Goal: Task Accomplishment & Management: Complete application form

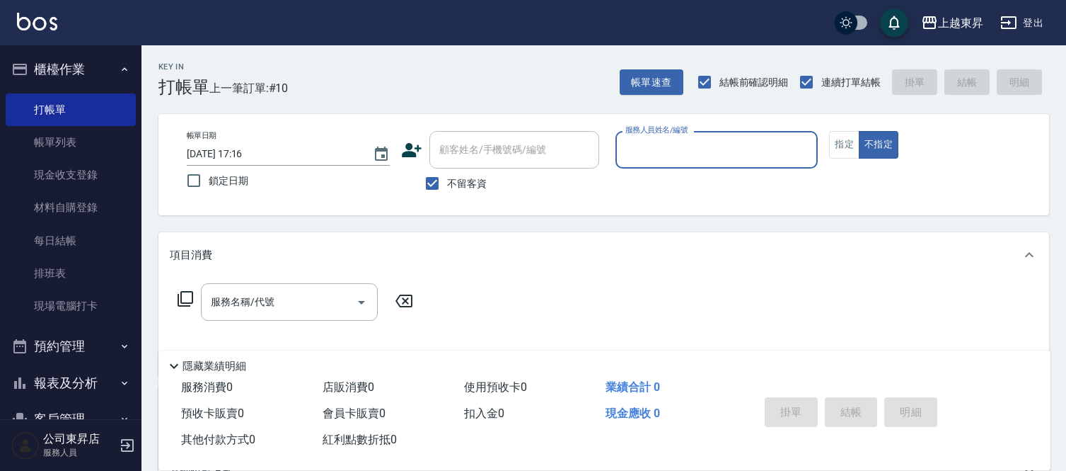
scroll to position [79, 0]
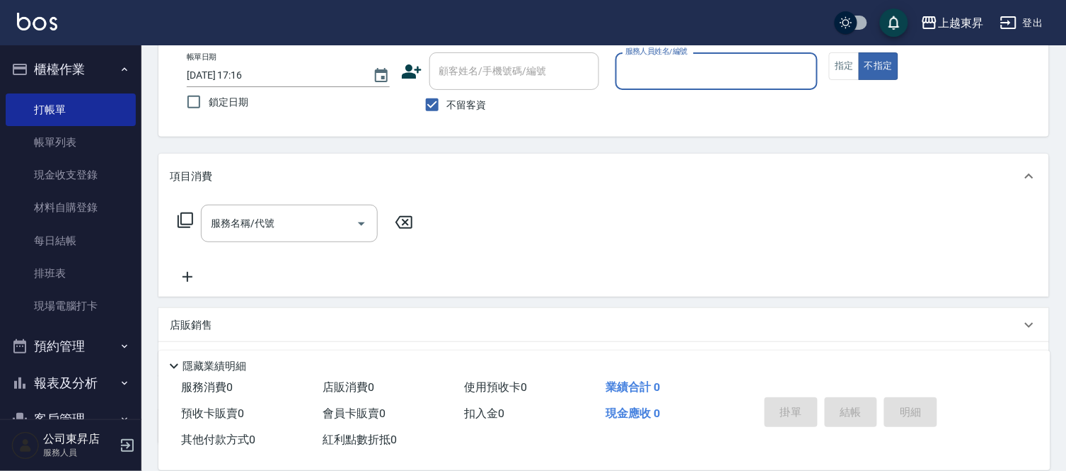
click at [659, 75] on input "服務人員姓名/編號" at bounding box center [717, 71] width 190 height 25
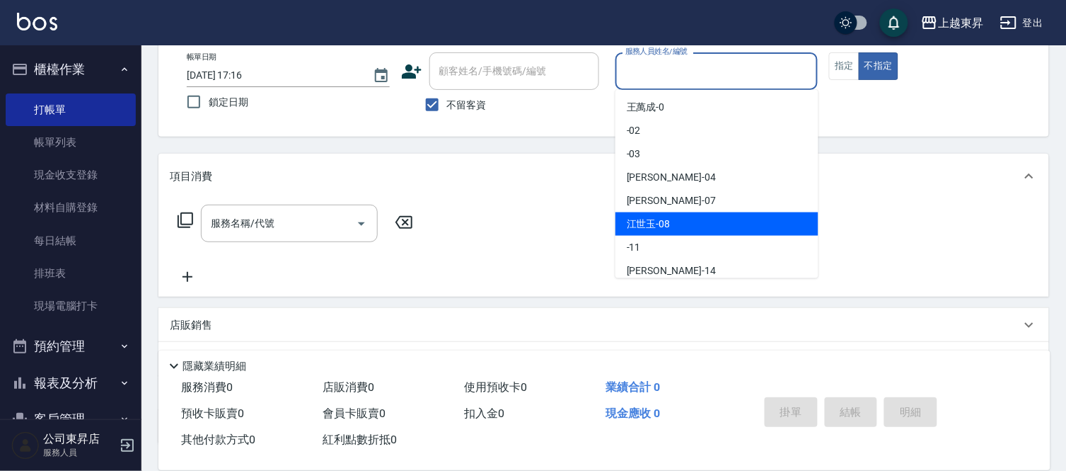
click at [667, 215] on div "[PERSON_NAME]-08" at bounding box center [717, 223] width 203 height 23
type input "[PERSON_NAME]-08"
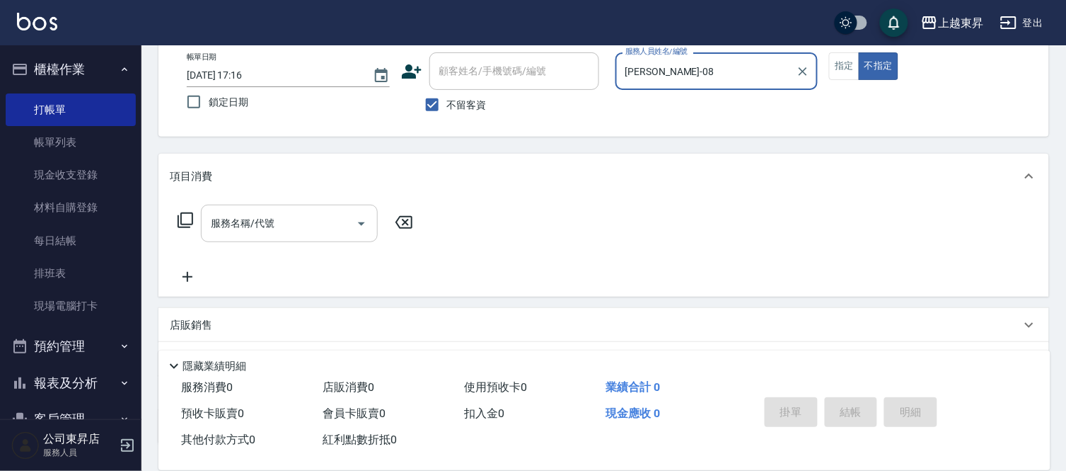
click at [314, 225] on input "服務名稱/代號" at bounding box center [278, 223] width 143 height 25
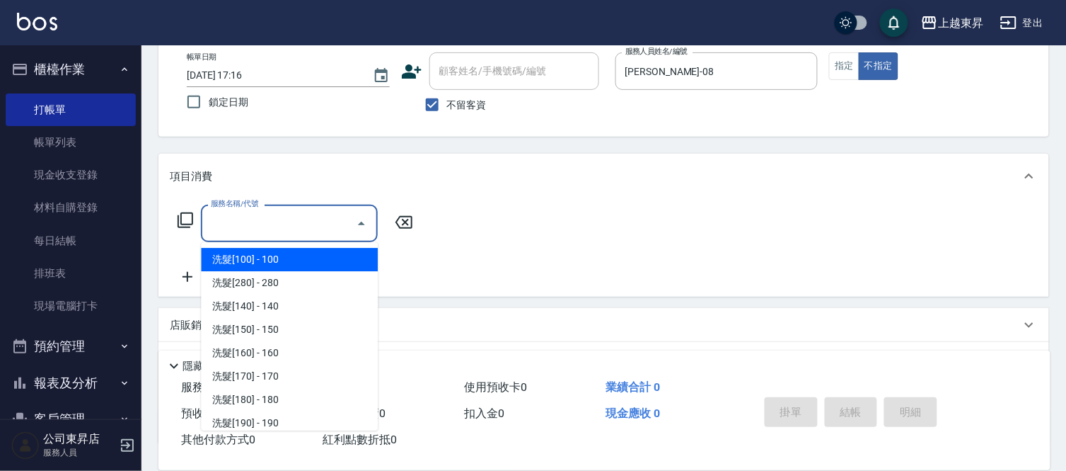
click at [308, 252] on span "洗髮[100] - 100" at bounding box center [289, 259] width 177 height 23
type input "洗髮[100](201)"
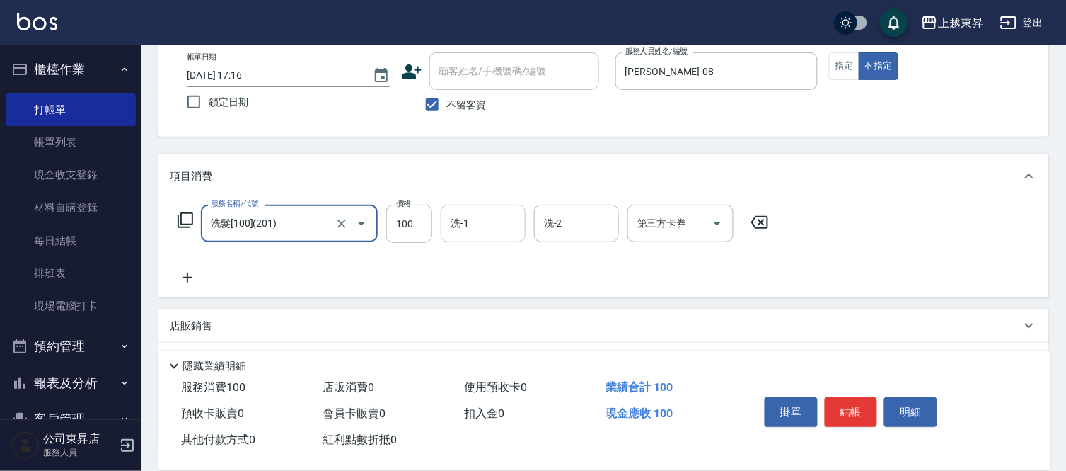
click at [480, 223] on input "洗-1" at bounding box center [483, 223] width 72 height 25
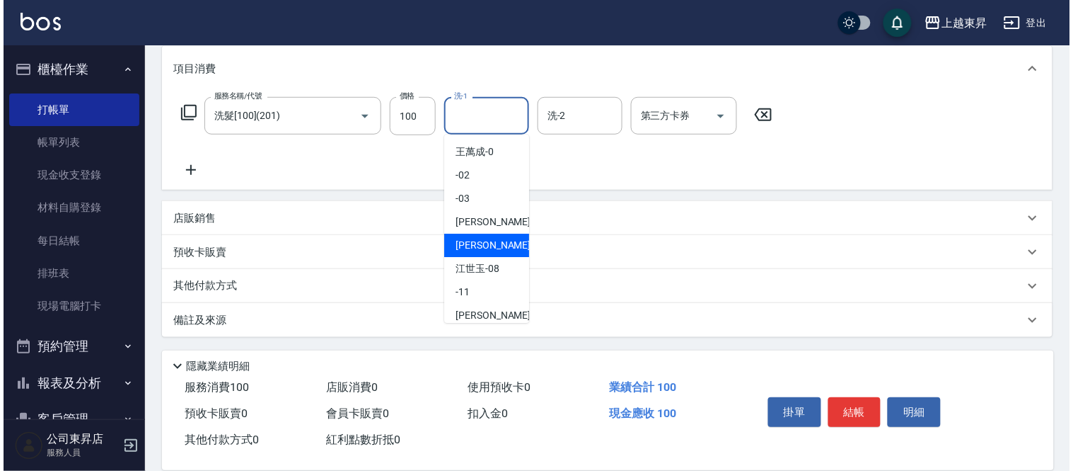
scroll to position [219, 0]
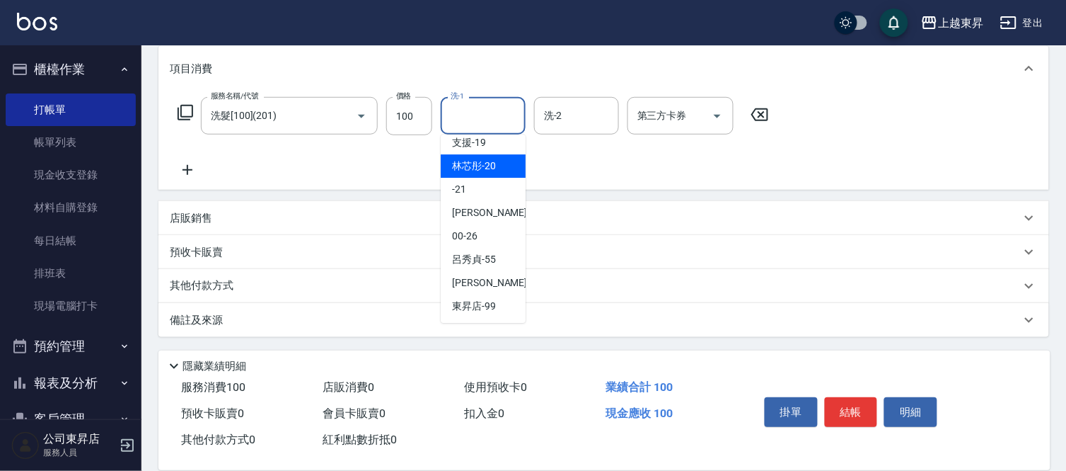
click at [479, 158] on span "林芯彤 -20" at bounding box center [474, 165] width 44 height 15
type input "林芯彤-20"
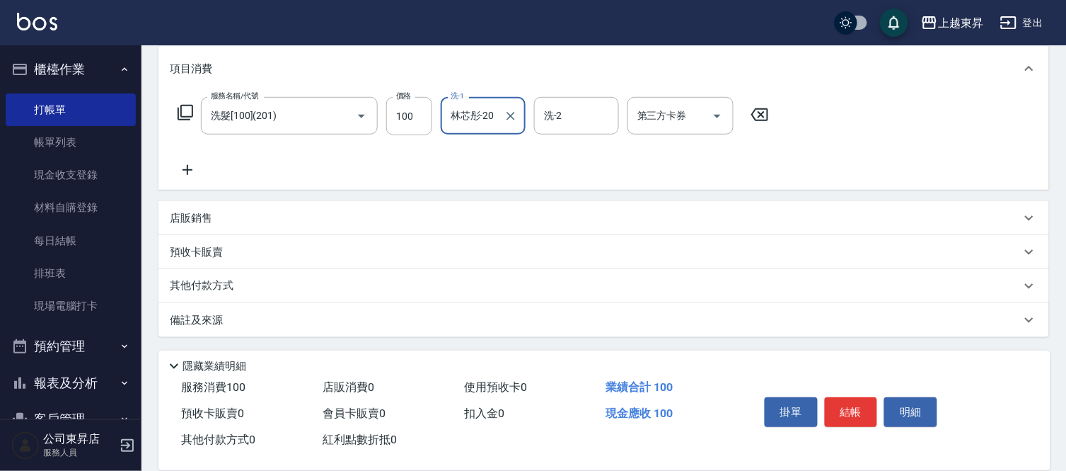
click at [188, 165] on icon at bounding box center [187, 169] width 35 height 17
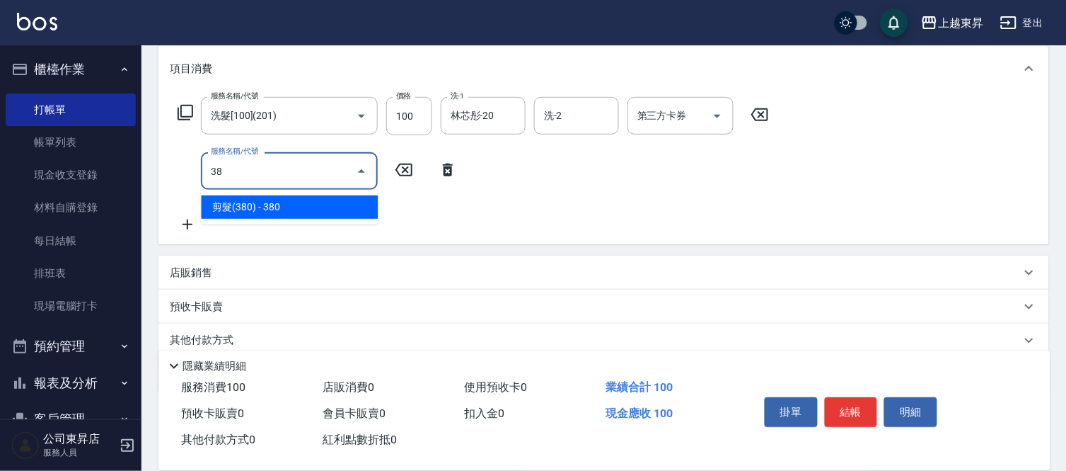
click at [271, 201] on span "剪髮(380) - 380" at bounding box center [289, 206] width 177 height 23
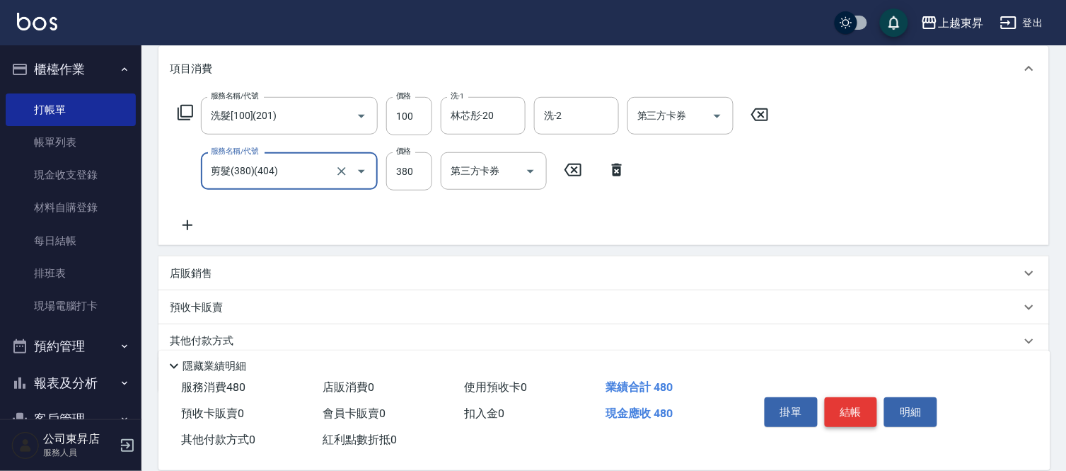
type input "剪髮(380)(404)"
click at [852, 408] on button "結帳" at bounding box center [851, 412] width 53 height 30
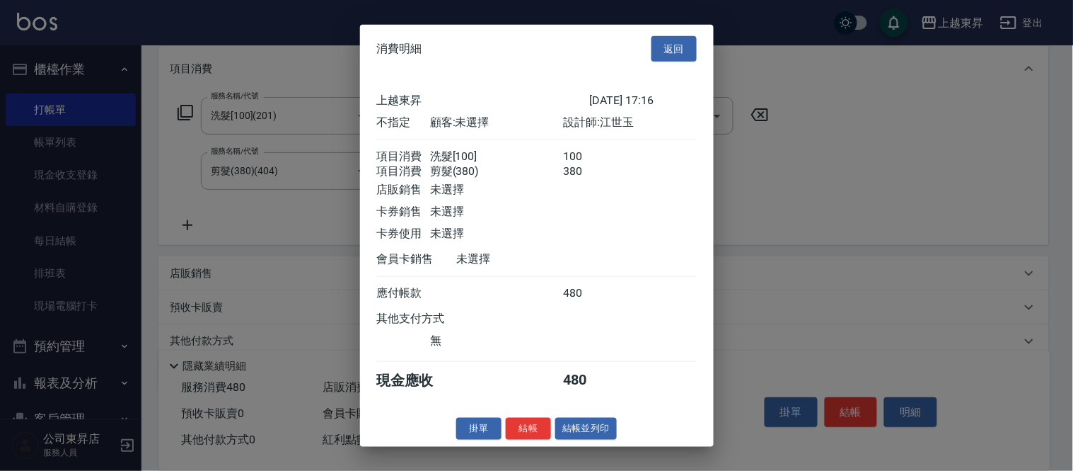
click at [584, 429] on button "結帳並列印" at bounding box center [586, 428] width 62 height 22
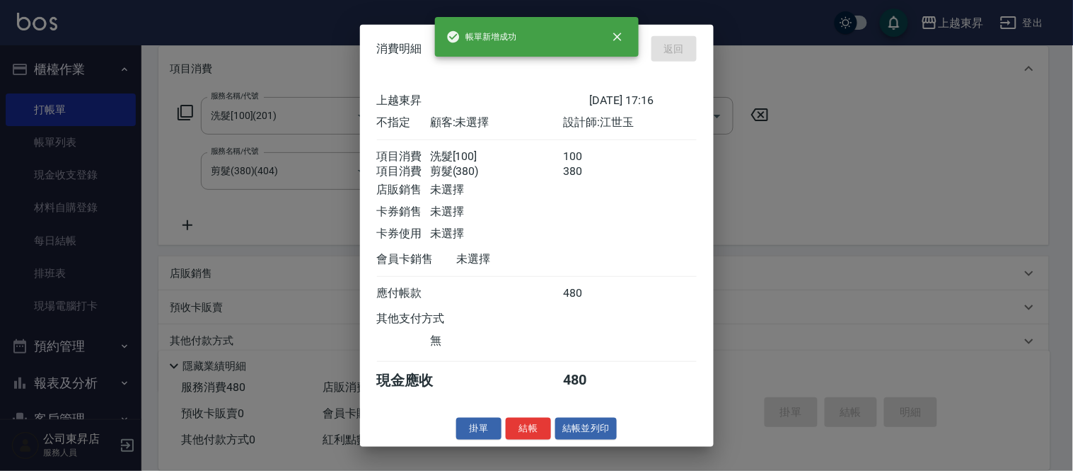
type input "[DATE] 18:29"
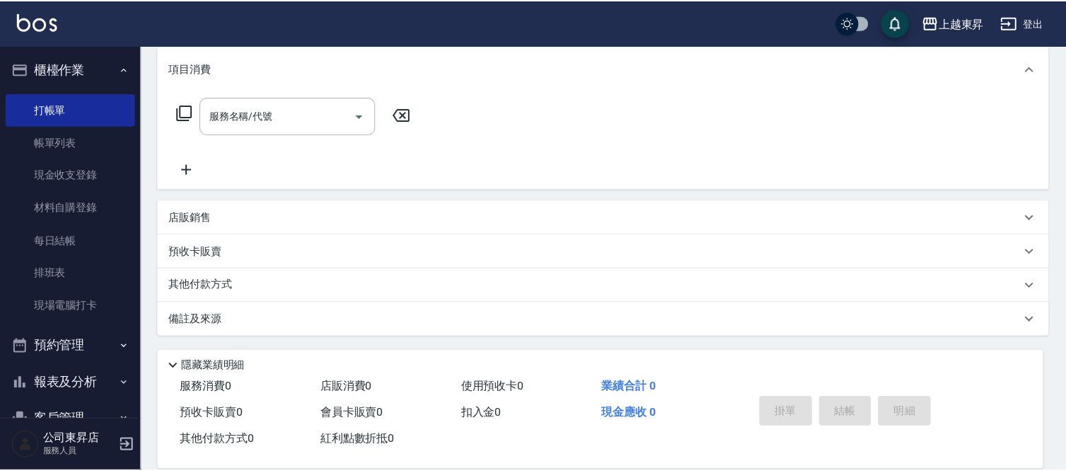
scroll to position [0, 0]
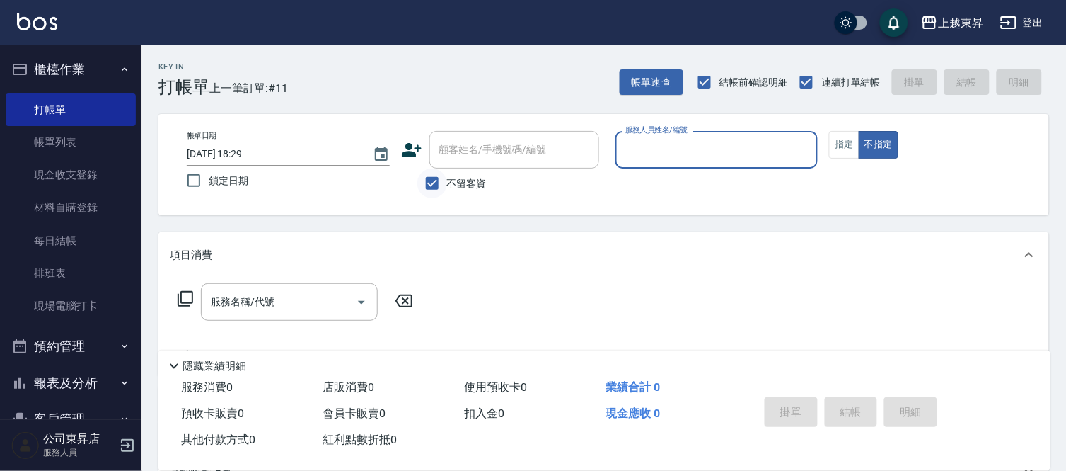
click at [434, 188] on input "不留客資" at bounding box center [432, 183] width 30 height 30
checkbox input "false"
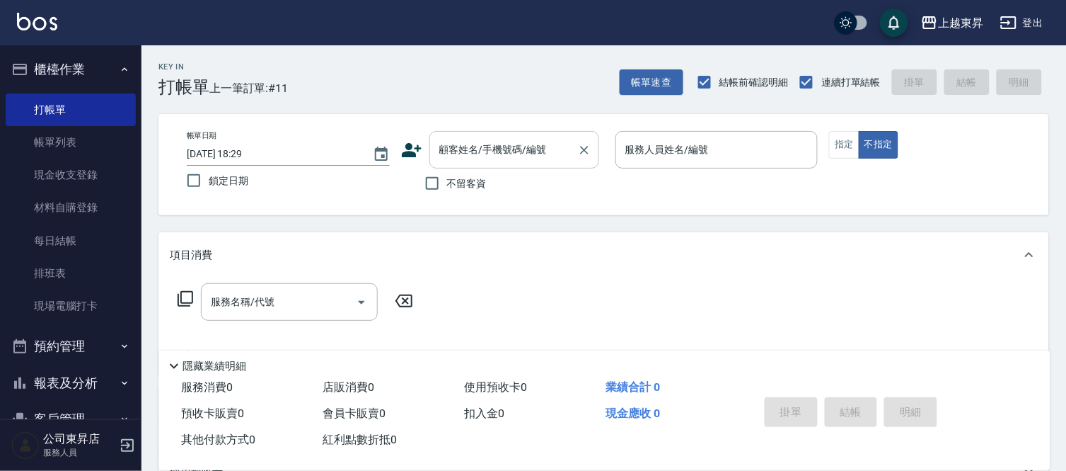
click at [453, 152] on input "顧客姓名/手機號碼/編號" at bounding box center [504, 149] width 136 height 25
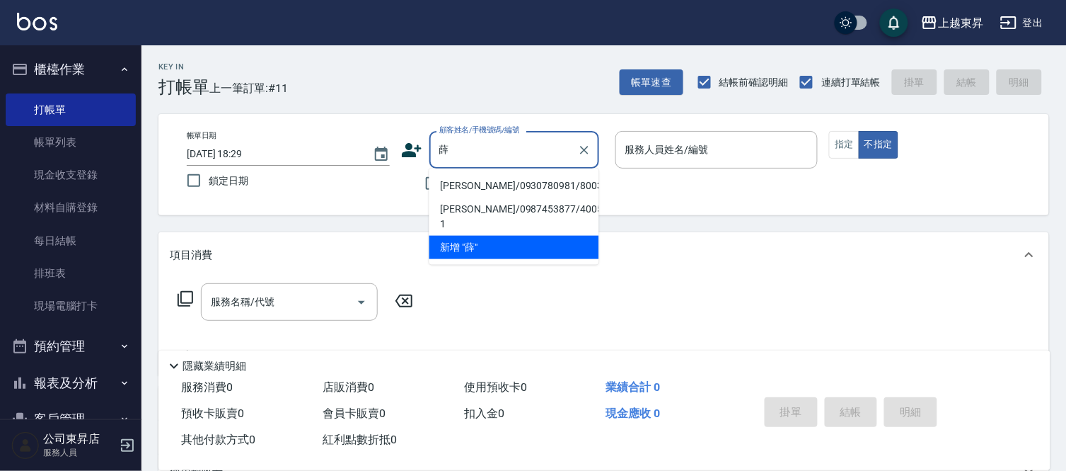
click at [490, 185] on li "[PERSON_NAME]/0930780981/80031" at bounding box center [514, 185] width 170 height 23
type input "[PERSON_NAME]/0930780981/80031"
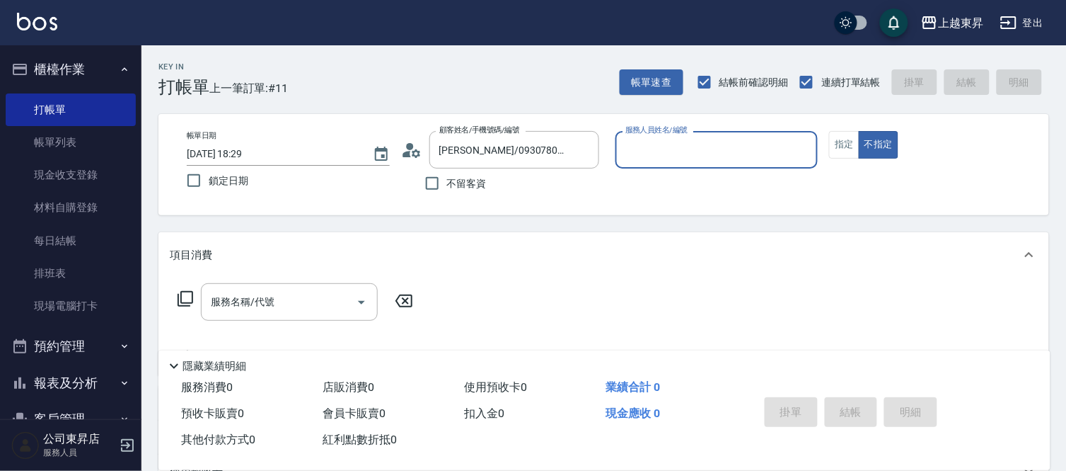
type input "[PERSON_NAME]-08"
click at [855, 149] on button "指定" at bounding box center [844, 145] width 30 height 28
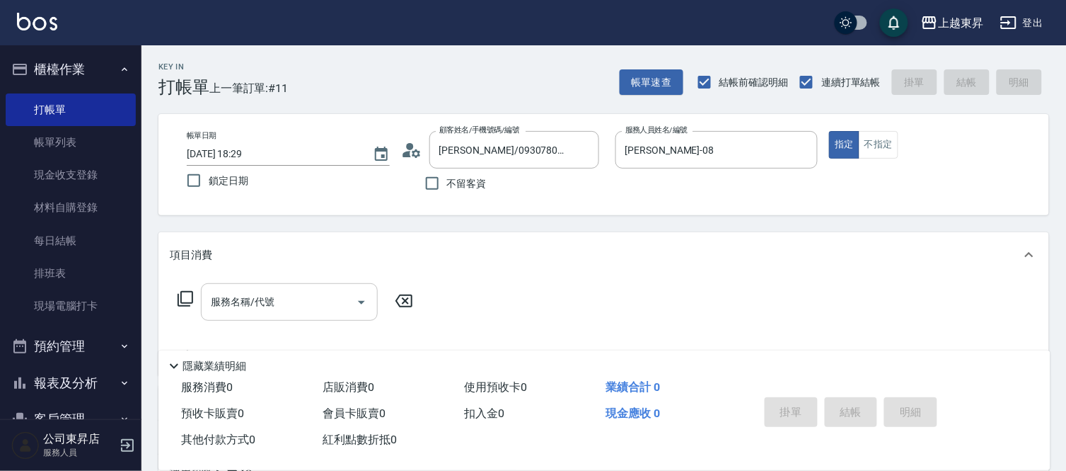
click at [293, 302] on input "服務名稱/代號" at bounding box center [278, 301] width 143 height 25
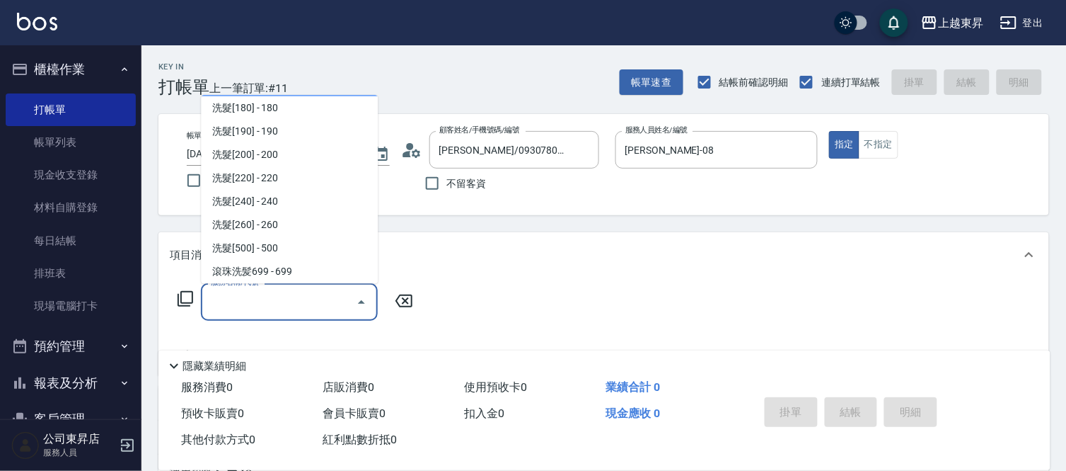
scroll to position [314, 0]
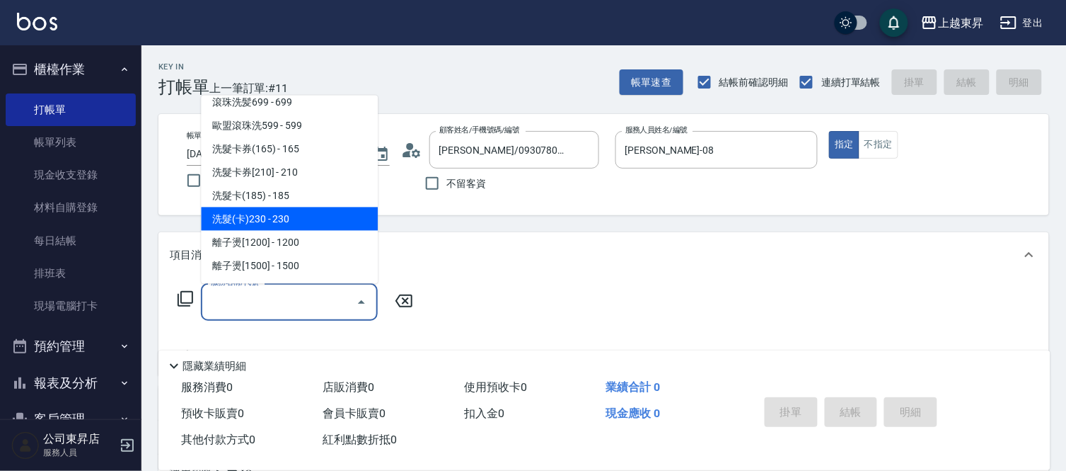
click at [299, 214] on span "洗髮(卡)230 - 230" at bounding box center [289, 218] width 177 height 23
type input "洗髮(卡)230(224)"
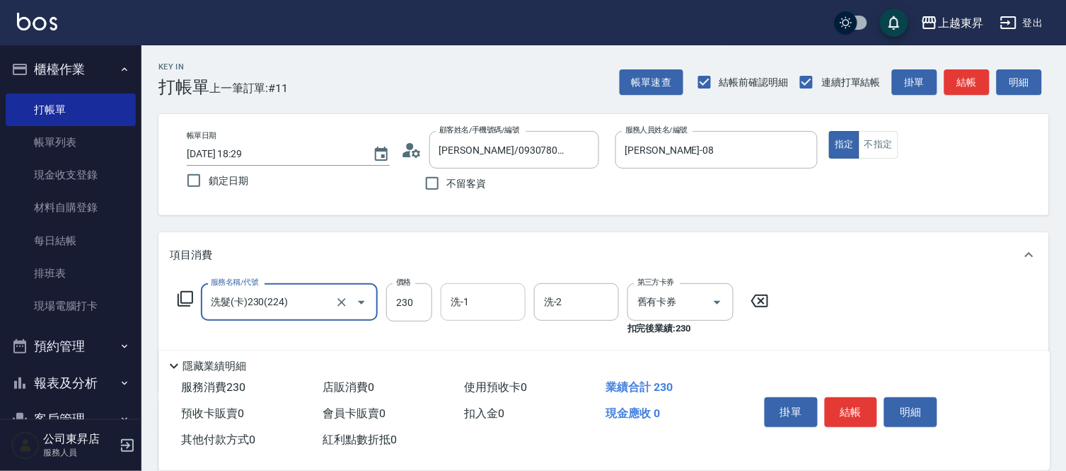
click at [467, 302] on div "洗-1 洗-1" at bounding box center [483, 302] width 85 height 38
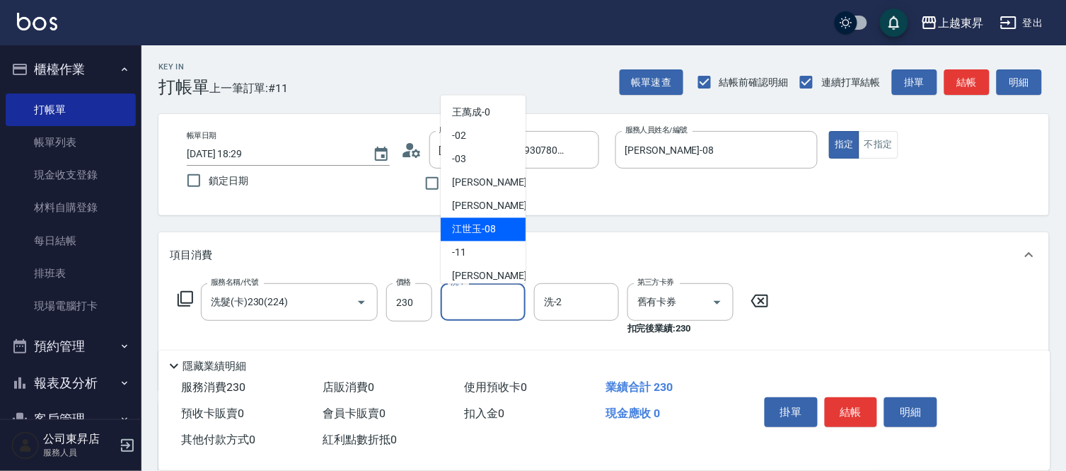
click at [468, 229] on span "[PERSON_NAME]-08" at bounding box center [474, 229] width 44 height 15
type input "[PERSON_NAME]-08"
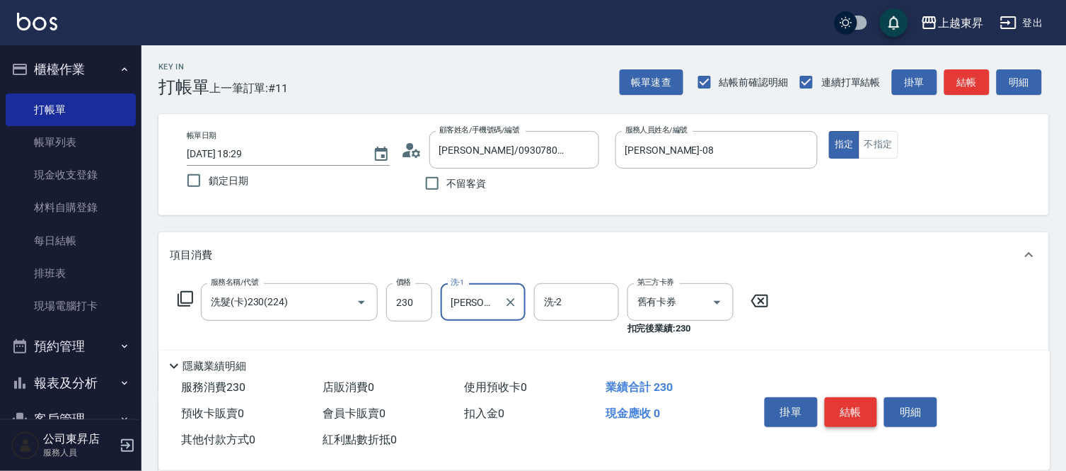
click at [852, 402] on button "結帳" at bounding box center [851, 412] width 53 height 30
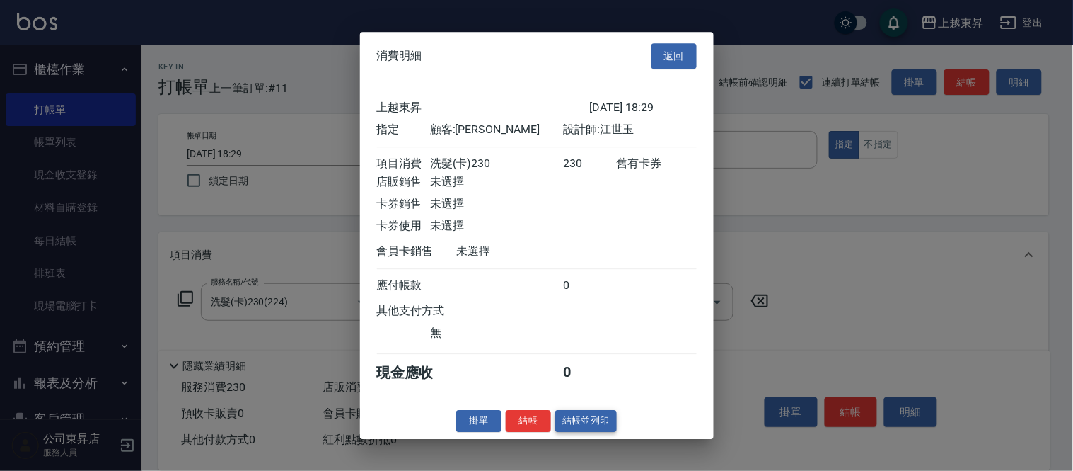
click at [590, 426] on button "結帳並列印" at bounding box center [586, 421] width 62 height 22
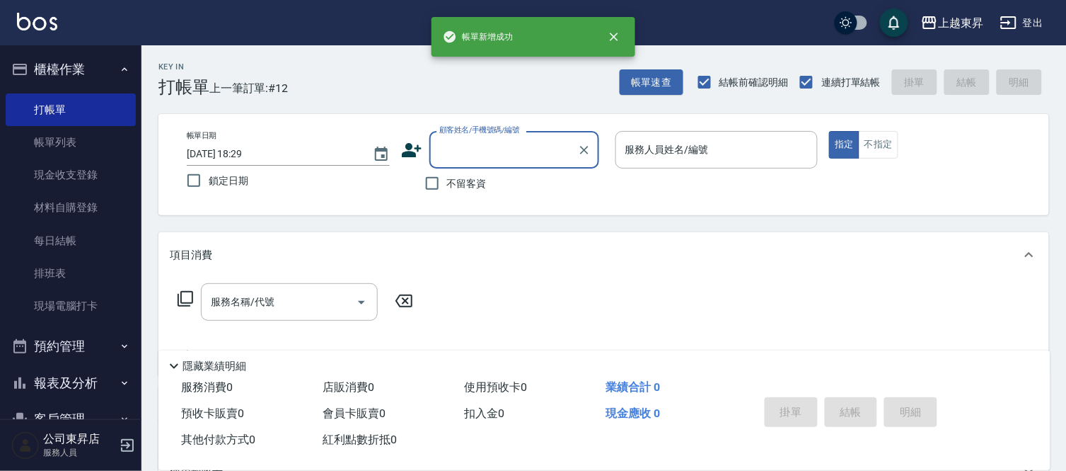
click at [457, 150] on input "顧客姓名/手機號碼/編號" at bounding box center [504, 149] width 136 height 25
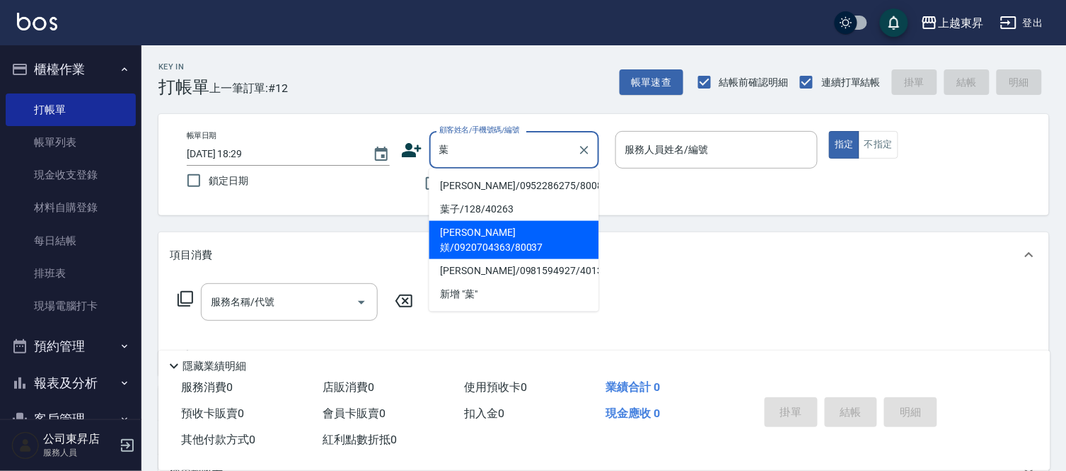
click at [475, 226] on li "[PERSON_NAME]媄/0920704363/80037" at bounding box center [514, 240] width 170 height 38
type input "[PERSON_NAME]媄/0920704363/80037"
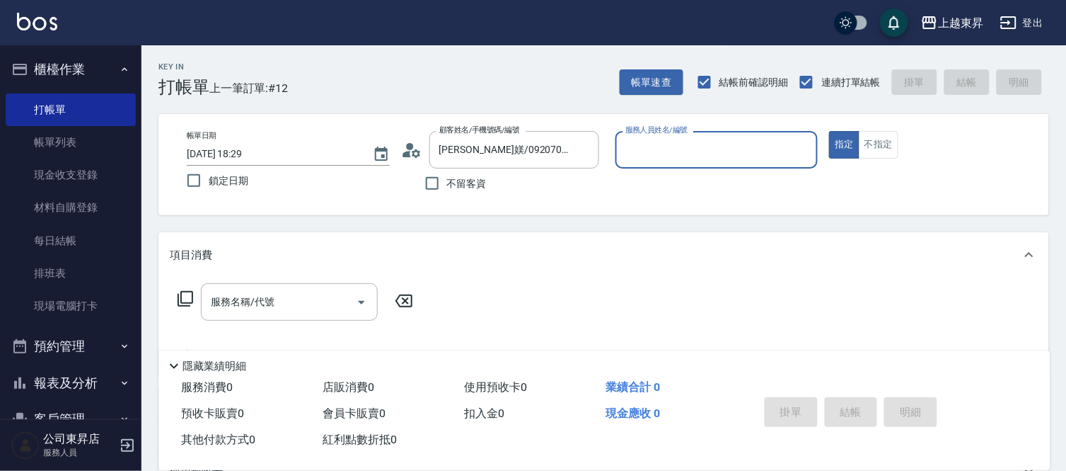
type input "[PERSON_NAME]-08"
click at [279, 306] on input "服務名稱/代號" at bounding box center [278, 301] width 143 height 25
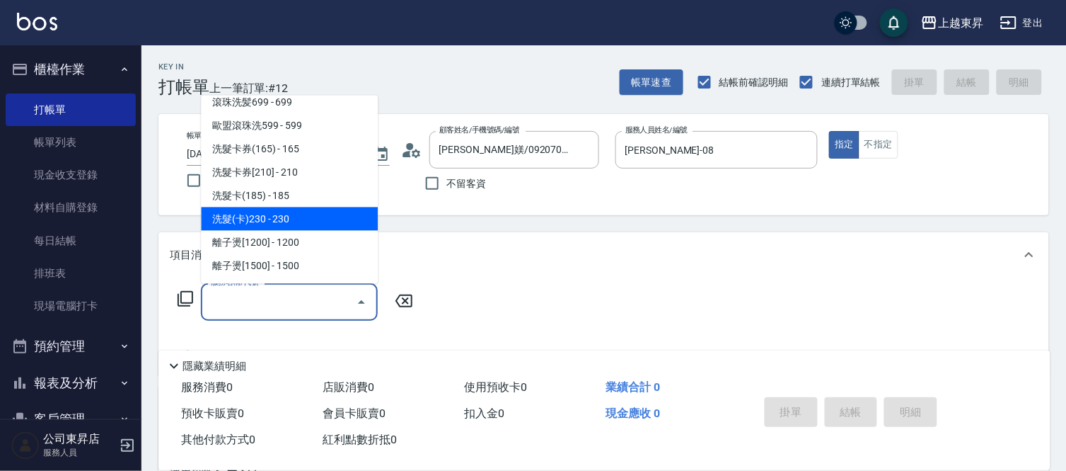
click at [296, 215] on span "洗髮(卡)230 - 230" at bounding box center [289, 218] width 177 height 23
type input "洗髮(卡)230(224)"
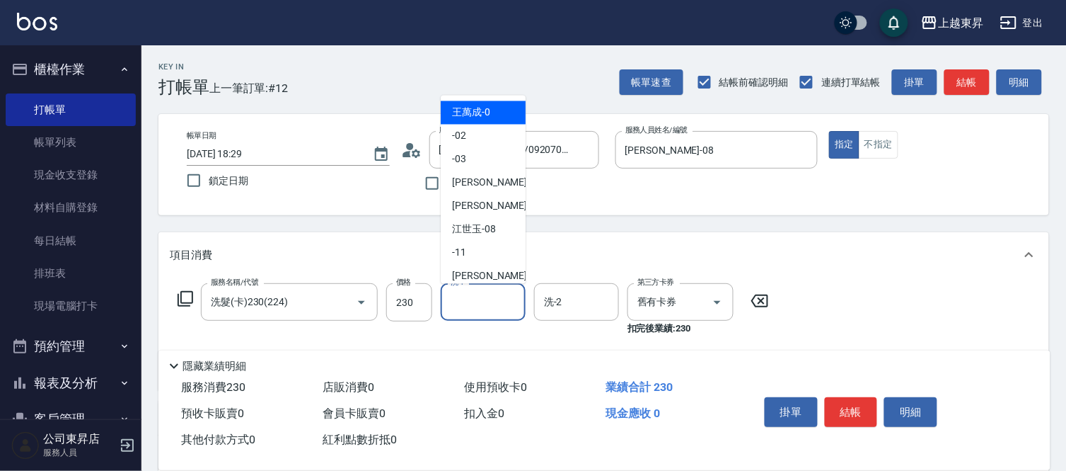
click at [487, 312] on input "洗-1" at bounding box center [483, 301] width 72 height 25
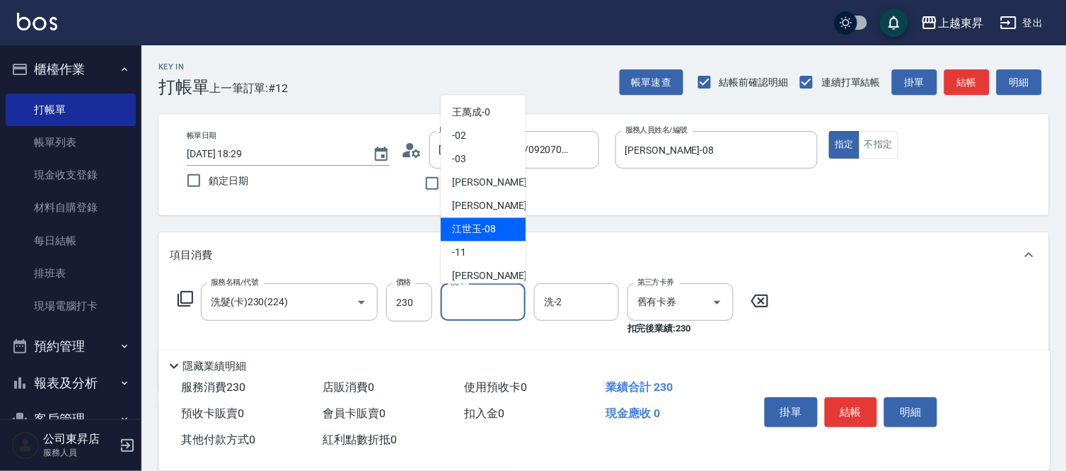
click at [484, 221] on div "[PERSON_NAME]-08" at bounding box center [483, 229] width 85 height 23
type input "[PERSON_NAME]-08"
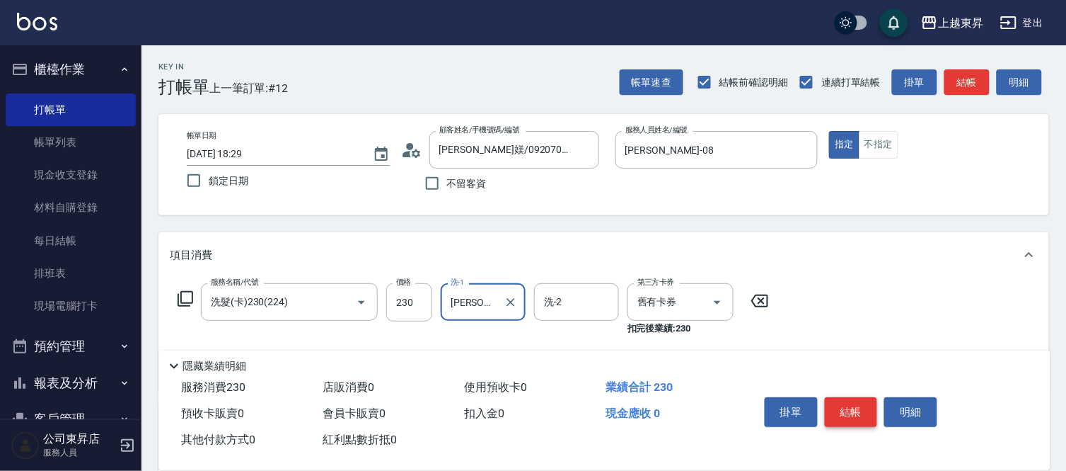
click at [856, 405] on button "結帳" at bounding box center [851, 412] width 53 height 30
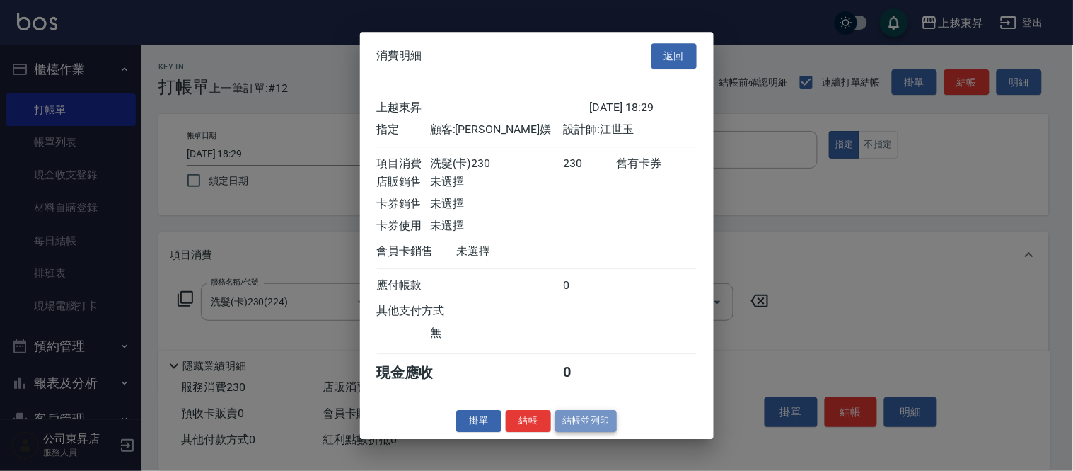
click at [571, 428] on button "結帳並列印" at bounding box center [586, 421] width 62 height 22
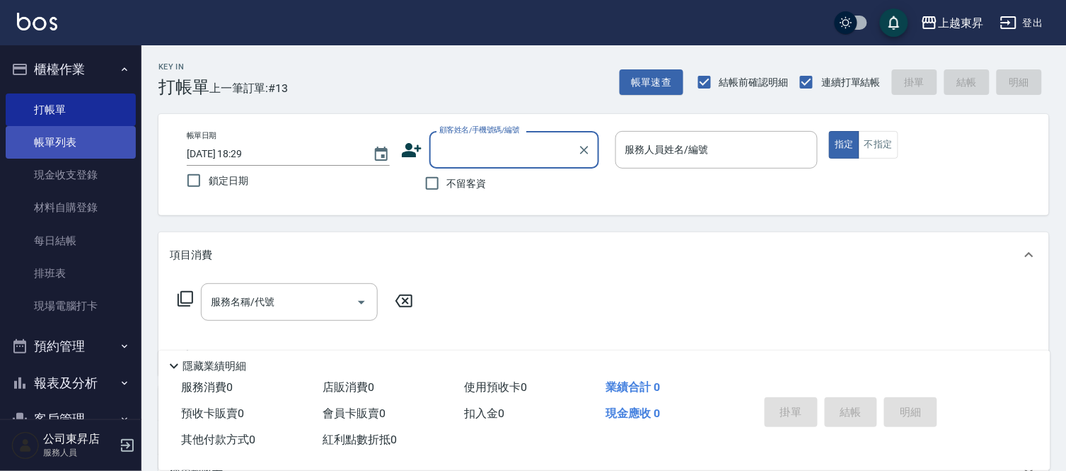
click at [67, 136] on link "帳單列表" at bounding box center [71, 142] width 130 height 33
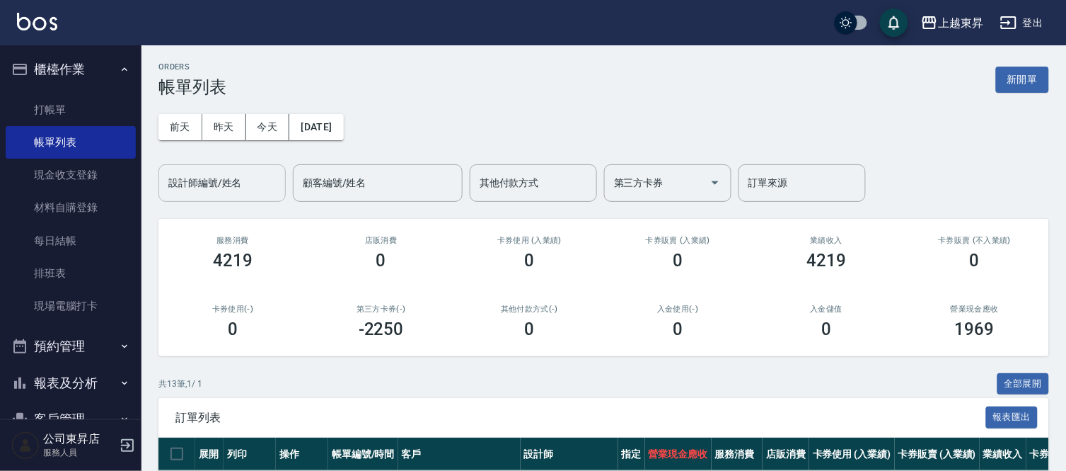
click at [187, 179] on input "設計師編號/姓名" at bounding box center [222, 183] width 115 height 25
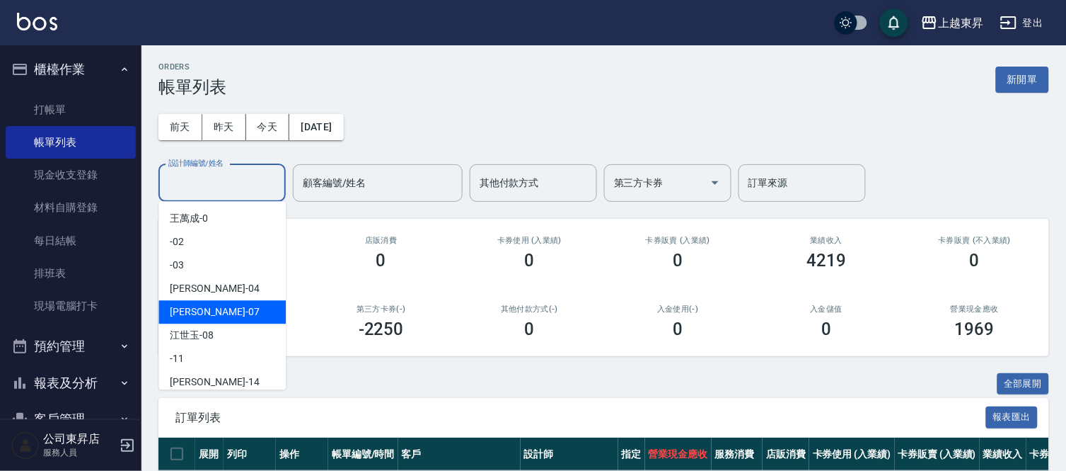
click at [185, 311] on span "[PERSON_NAME] -07" at bounding box center [214, 311] width 89 height 15
type input "[PERSON_NAME]-07"
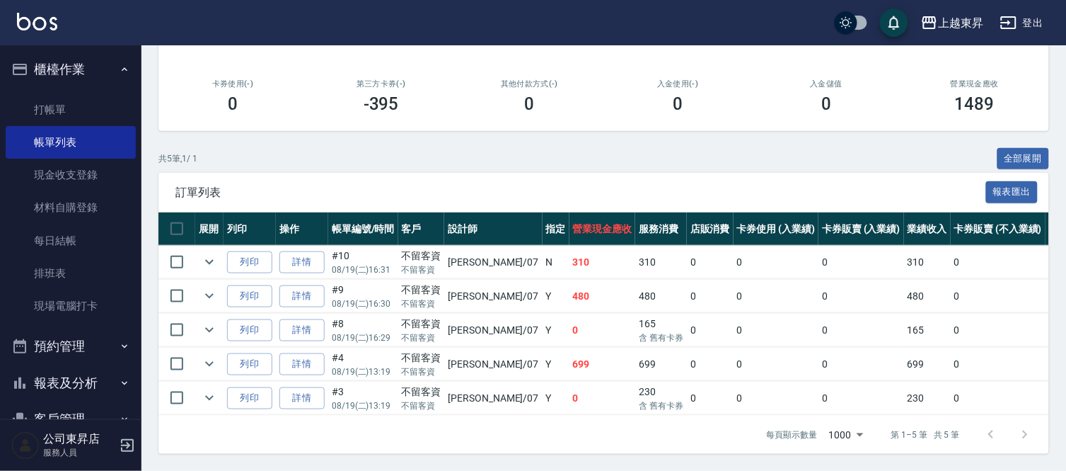
scroll to position [237, 0]
click at [69, 102] on link "打帳單" at bounding box center [71, 109] width 130 height 33
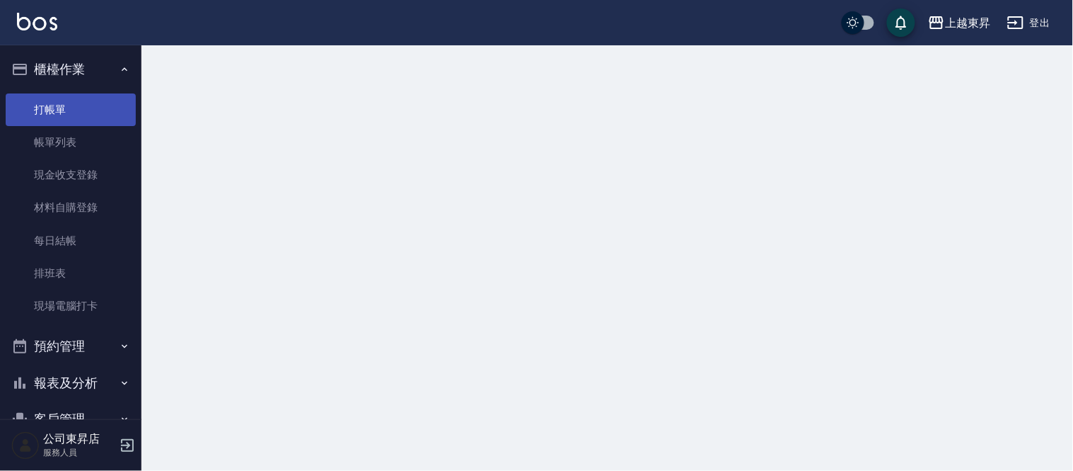
click at [69, 103] on link "打帳單" at bounding box center [71, 109] width 130 height 33
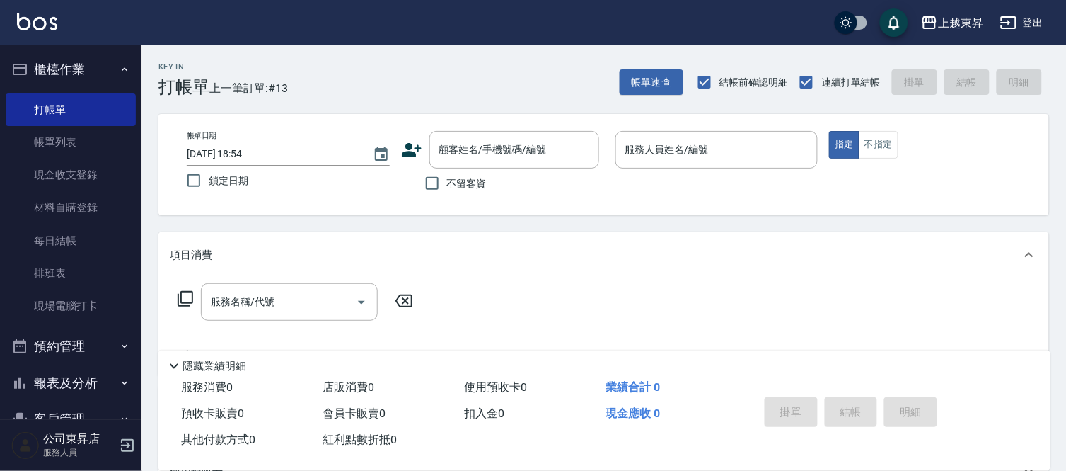
click at [688, 143] on input "服務人員姓名/編號" at bounding box center [717, 149] width 190 height 25
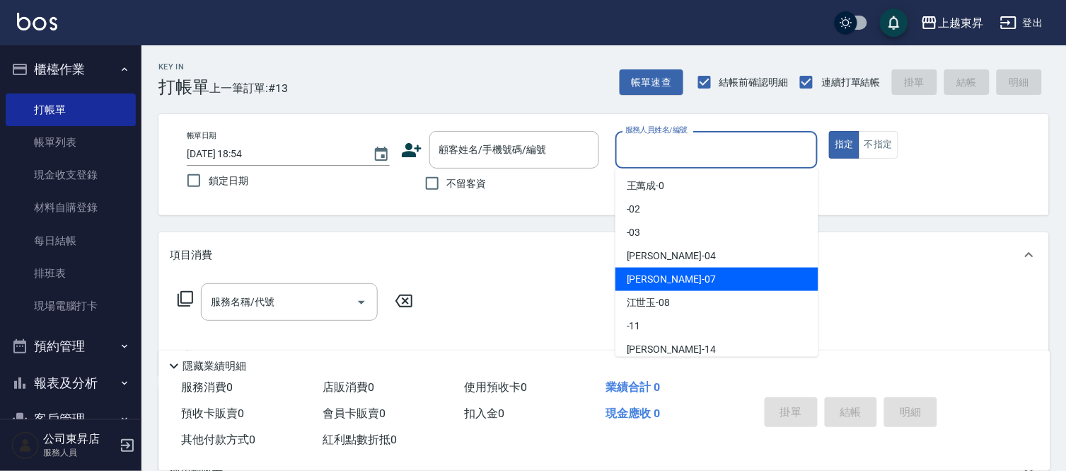
click at [652, 275] on span "[PERSON_NAME] -07" at bounding box center [671, 279] width 89 height 15
type input "[PERSON_NAME]-07"
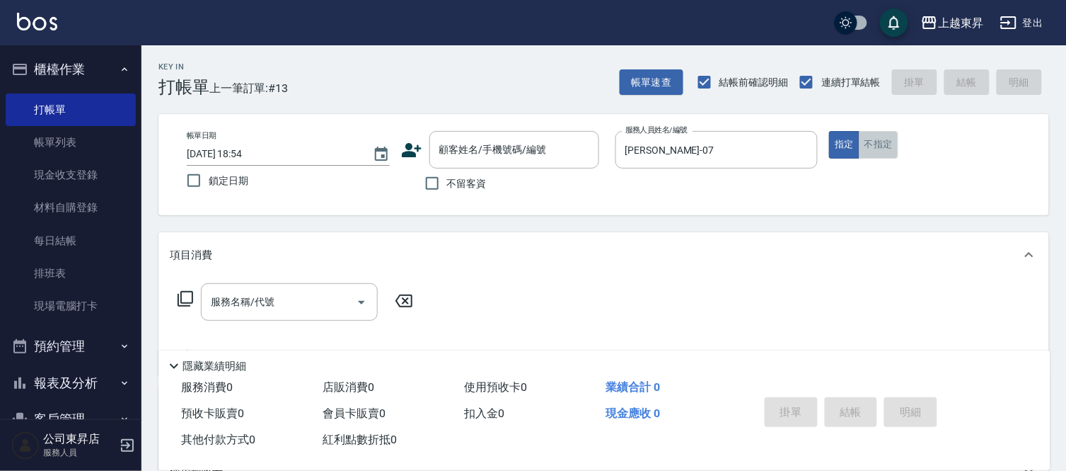
click at [889, 145] on button "不指定" at bounding box center [879, 145] width 40 height 28
click at [288, 296] on input "服務名稱/代號" at bounding box center [278, 301] width 143 height 25
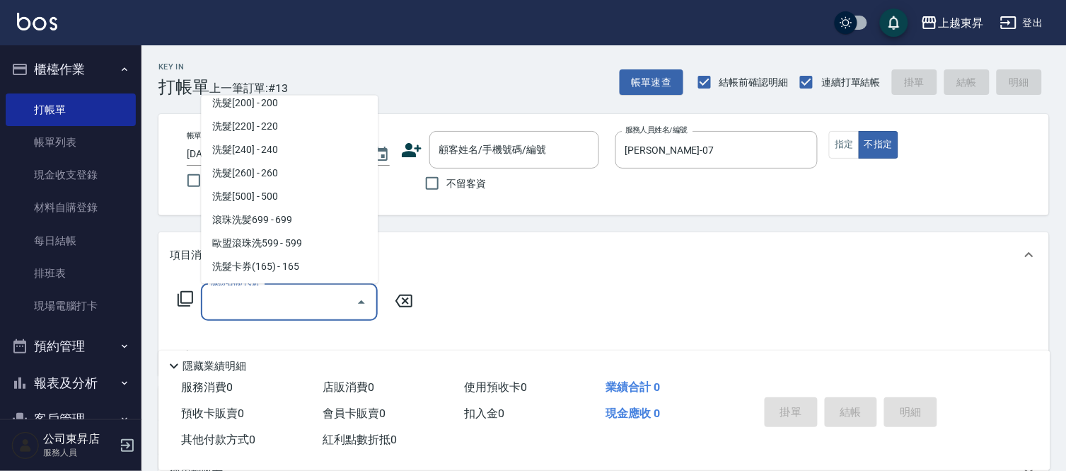
scroll to position [236, 0]
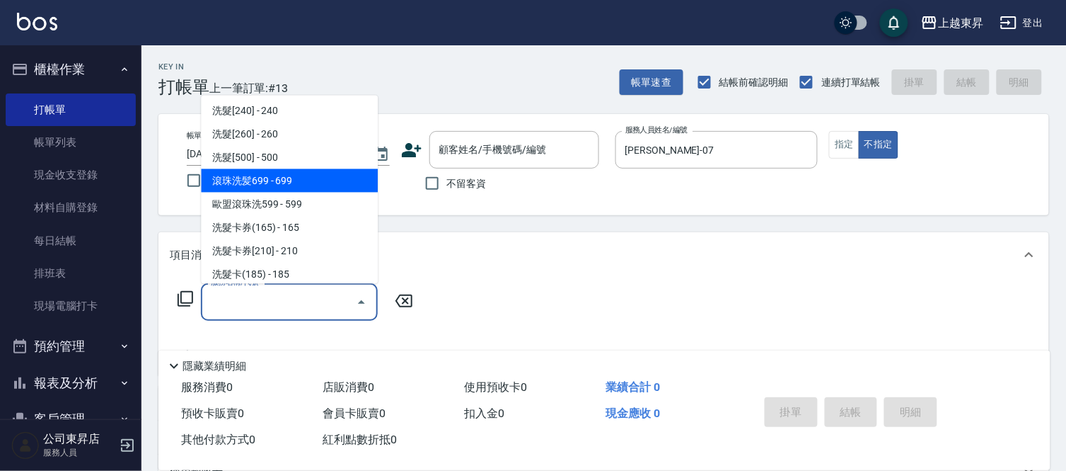
click at [299, 173] on span "滾珠洗髪699 - 699" at bounding box center [289, 180] width 177 height 23
type input "滾珠洗髪699(214)"
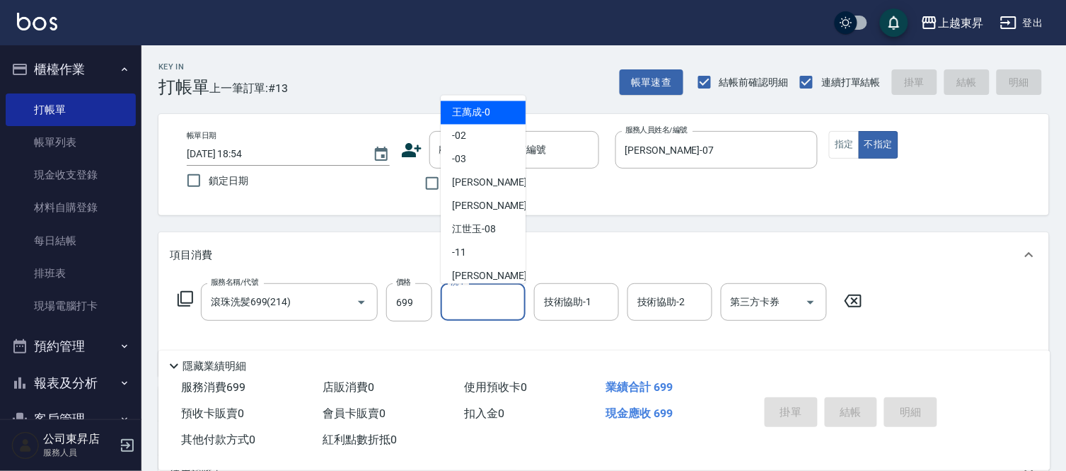
click at [490, 301] on input "洗-1" at bounding box center [483, 301] width 72 height 25
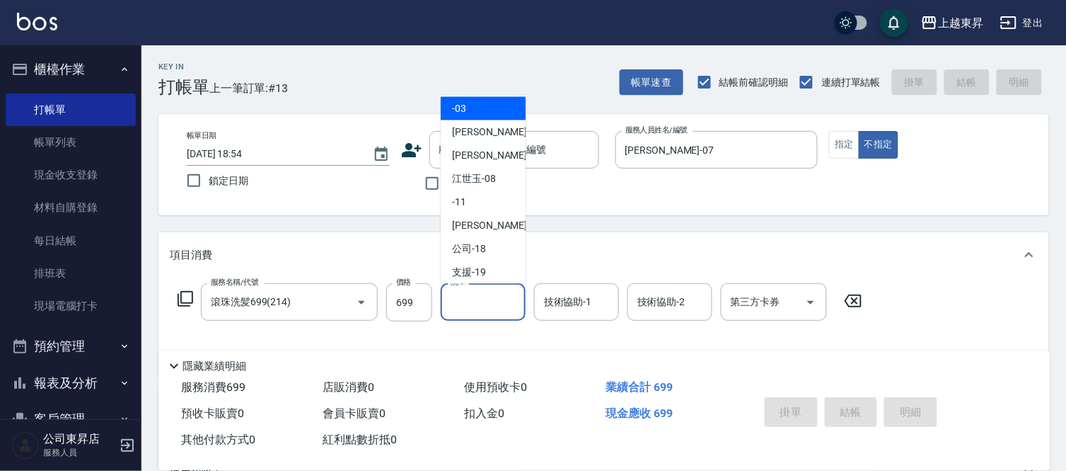
scroll to position [79, 0]
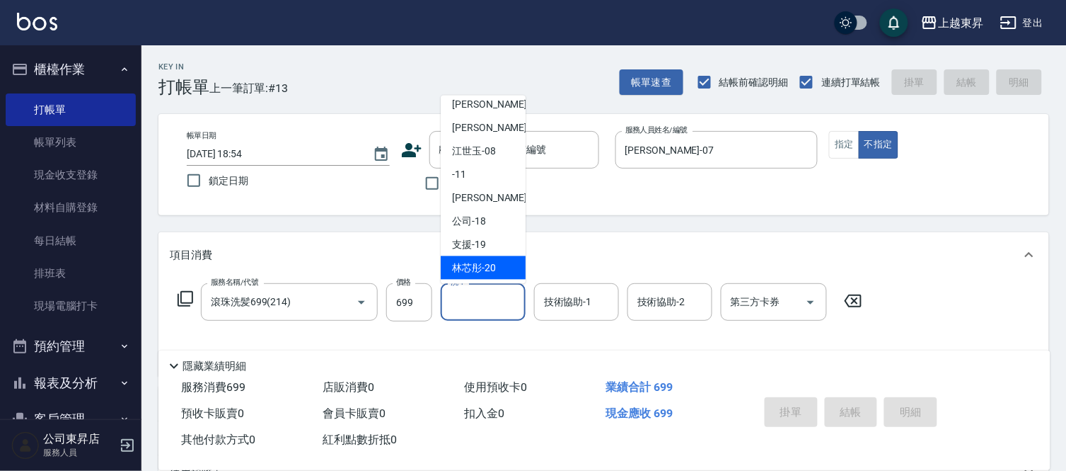
click at [477, 267] on span "林芯彤 -20" at bounding box center [474, 267] width 44 height 15
type input "林芯彤-20"
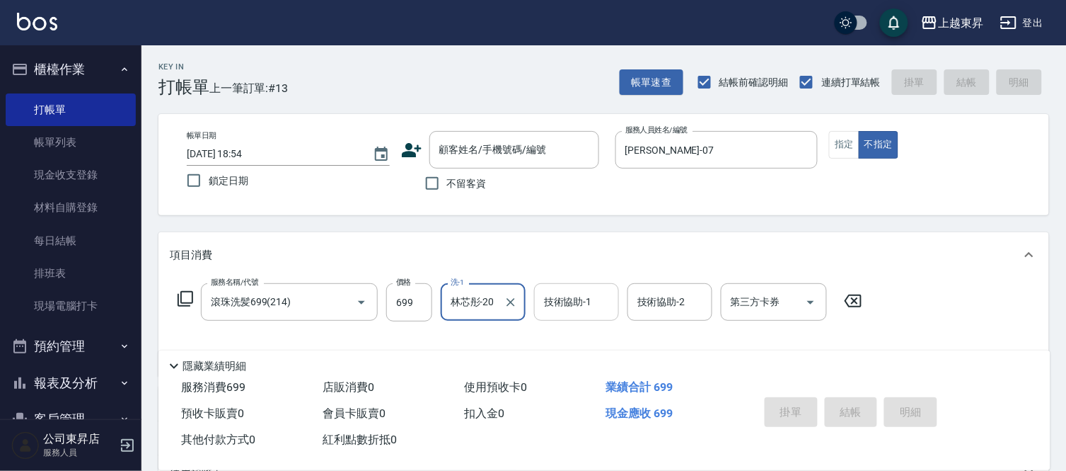
click at [562, 306] on input "技術協助-1" at bounding box center [577, 301] width 72 height 25
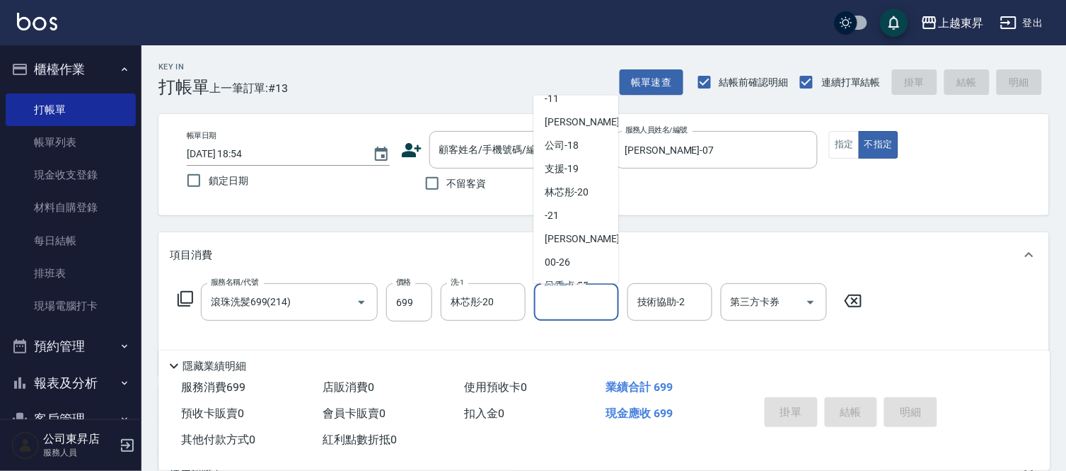
scroll to position [157, 0]
click at [569, 189] on span "林芯彤 -20" at bounding box center [567, 189] width 44 height 15
type input "林芯彤-20"
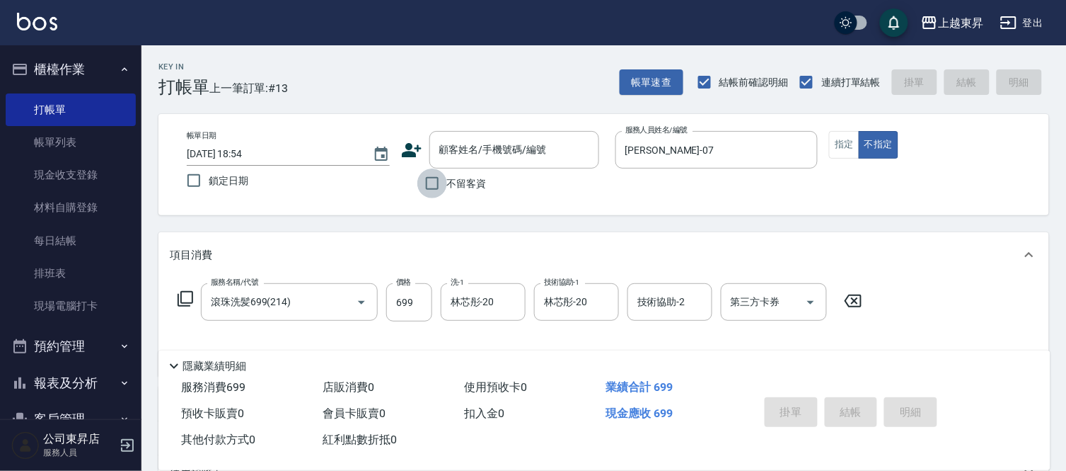
click at [433, 182] on input "不留客資" at bounding box center [432, 183] width 30 height 30
checkbox input "true"
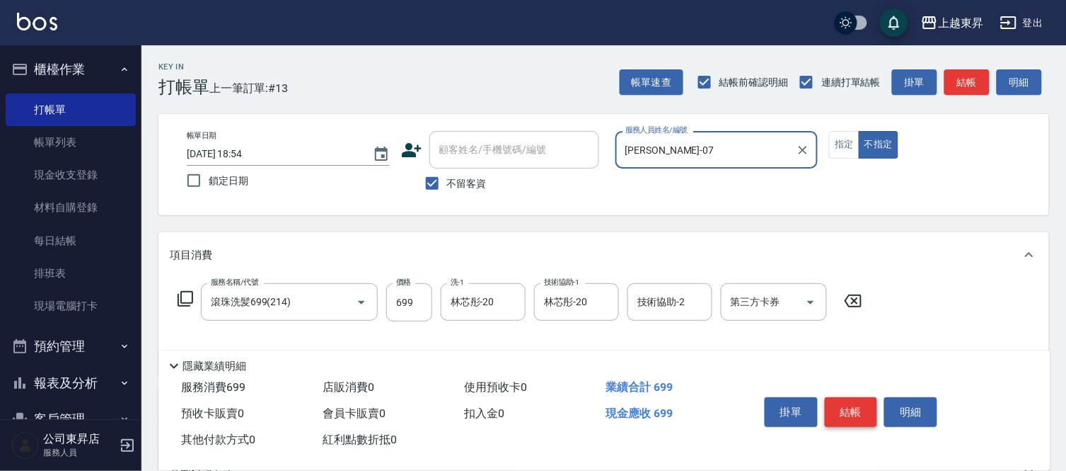
click at [848, 403] on button "結帳" at bounding box center [851, 412] width 53 height 30
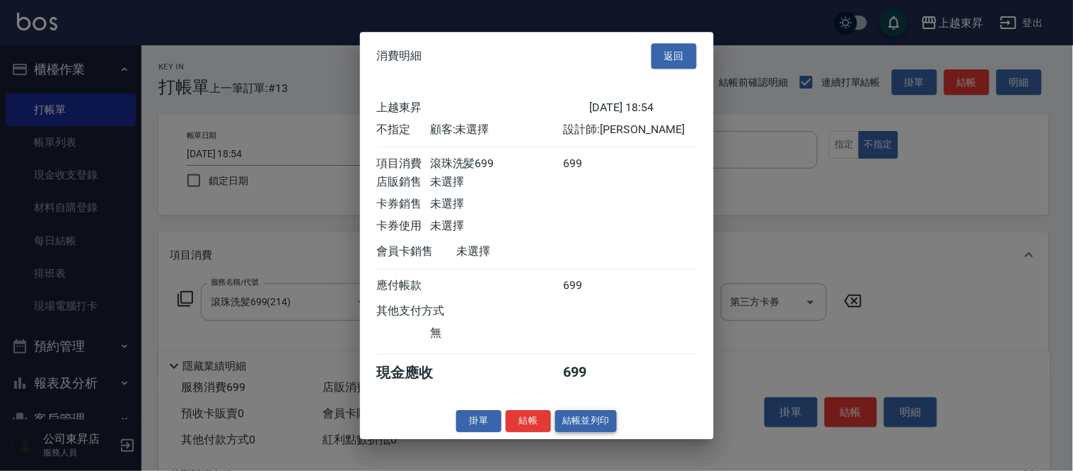
click at [576, 422] on button "結帳並列印" at bounding box center [586, 421] width 62 height 22
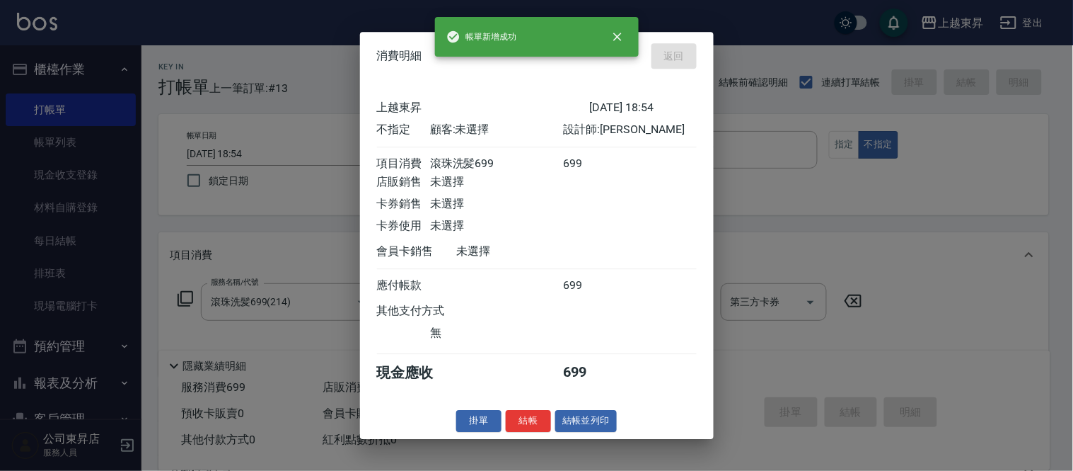
type input "[DATE] 18:55"
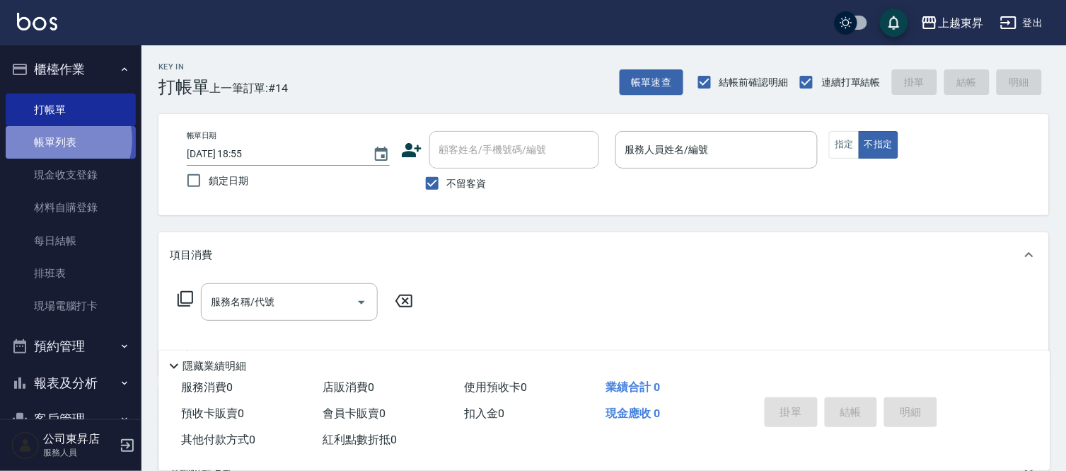
click at [61, 140] on link "帳單列表" at bounding box center [71, 142] width 130 height 33
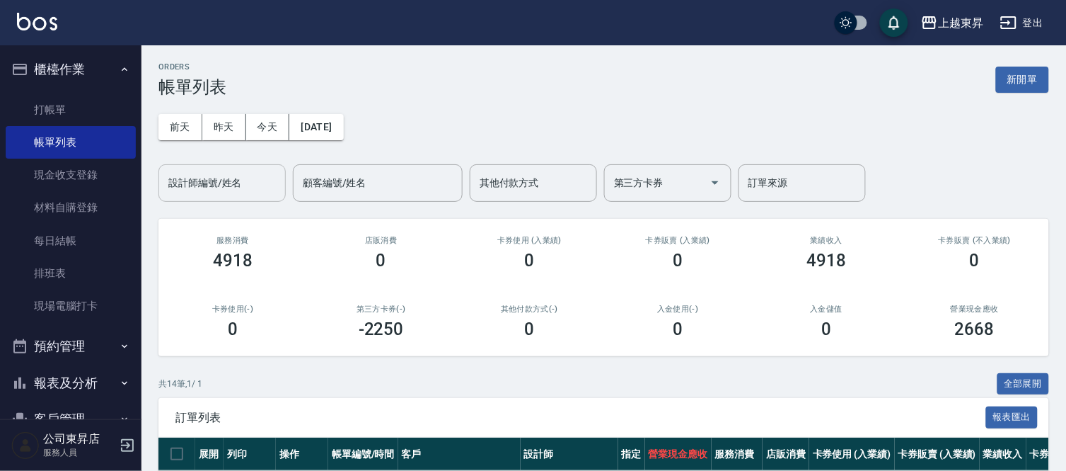
click at [180, 175] on input "設計師編號/姓名" at bounding box center [222, 183] width 115 height 25
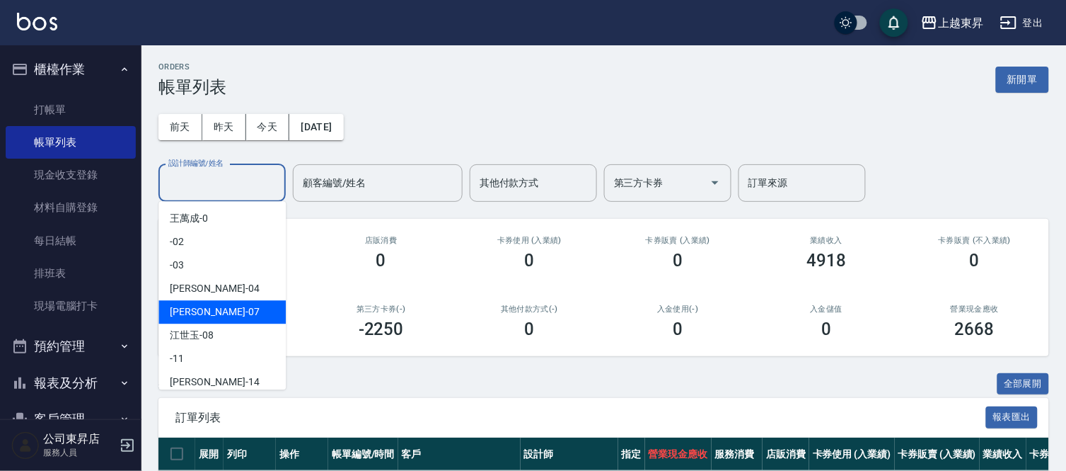
click at [185, 305] on span "[PERSON_NAME] -07" at bounding box center [214, 311] width 89 height 15
type input "[PERSON_NAME]-07"
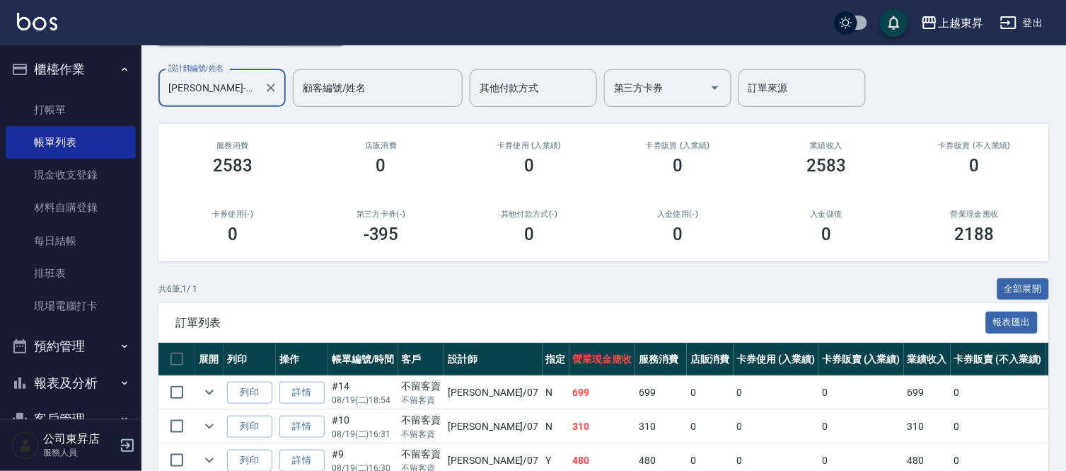
scroll to position [236, 0]
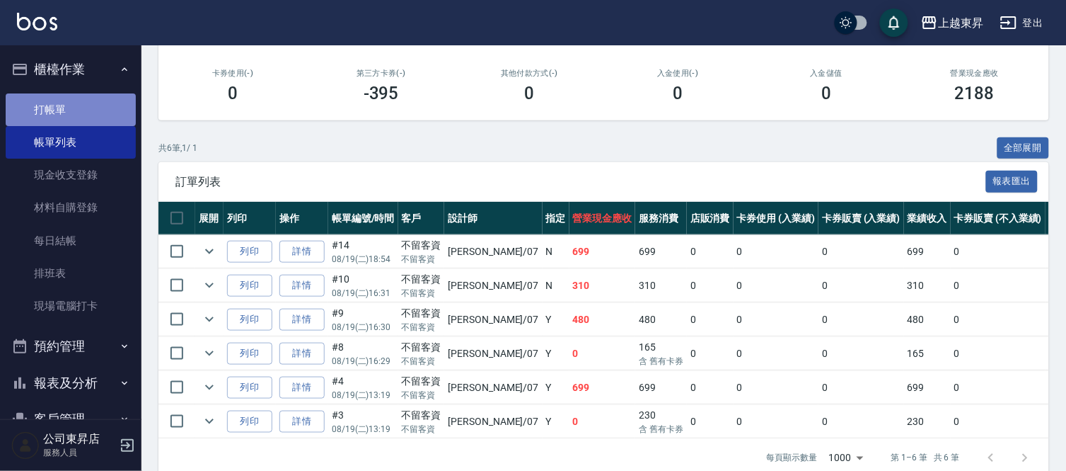
click at [104, 108] on link "打帳單" at bounding box center [71, 109] width 130 height 33
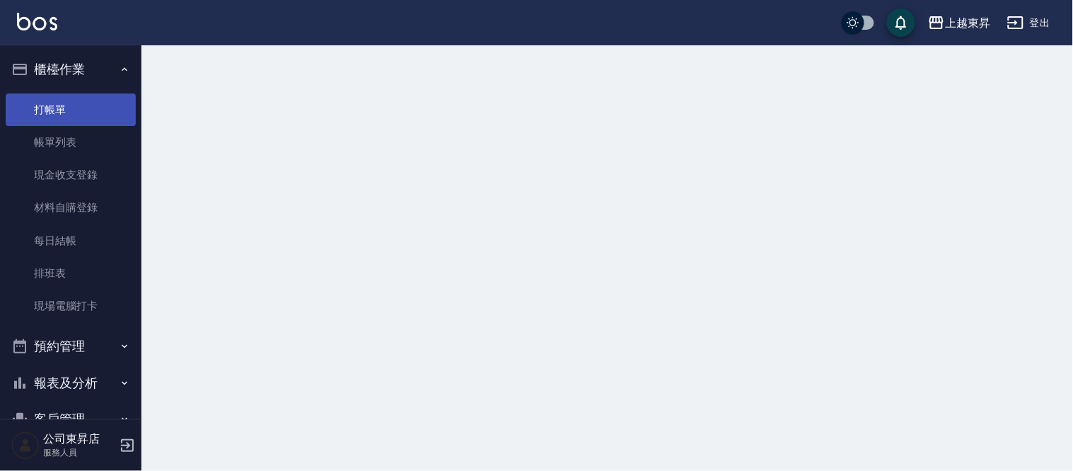
click at [104, 108] on link "打帳單" at bounding box center [71, 109] width 130 height 33
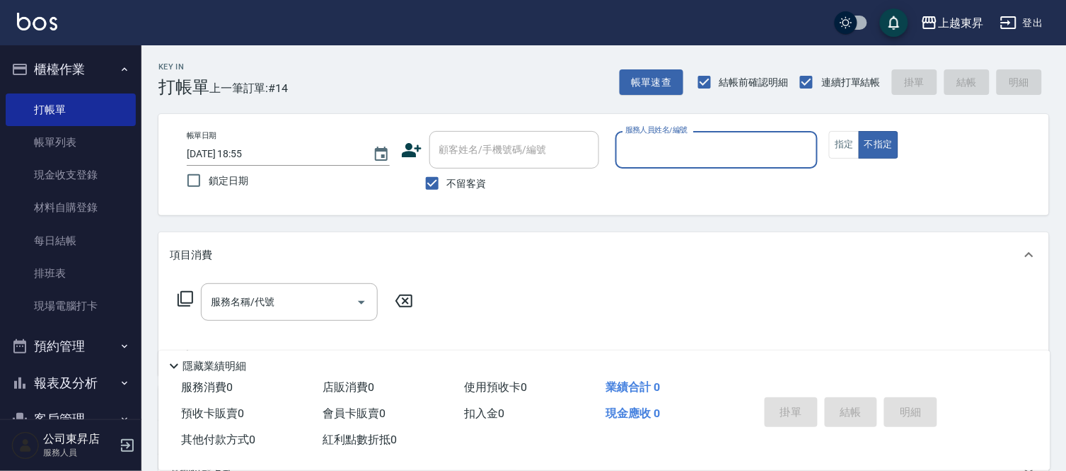
click at [651, 158] on input "服務人員姓名/編號" at bounding box center [717, 149] width 190 height 25
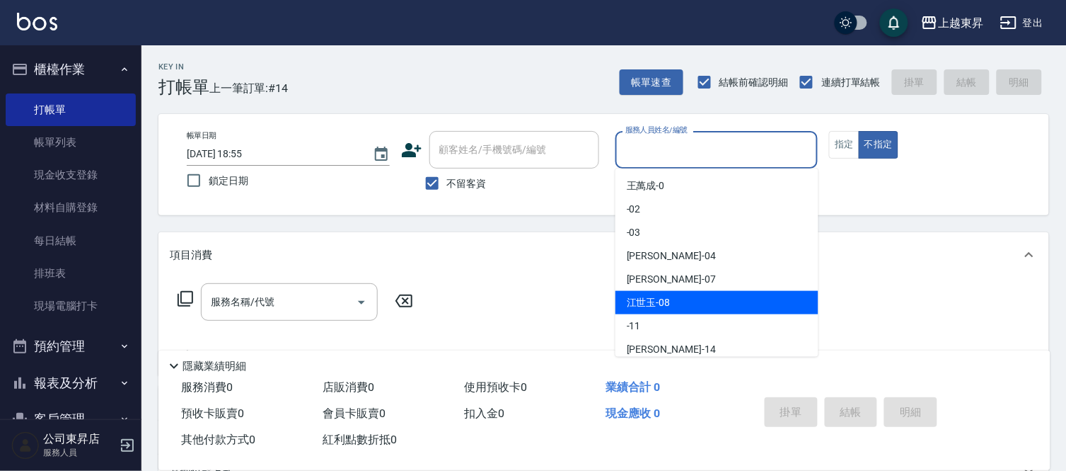
click at [658, 295] on span "[PERSON_NAME]-08" at bounding box center [649, 302] width 44 height 15
type input "[PERSON_NAME]-08"
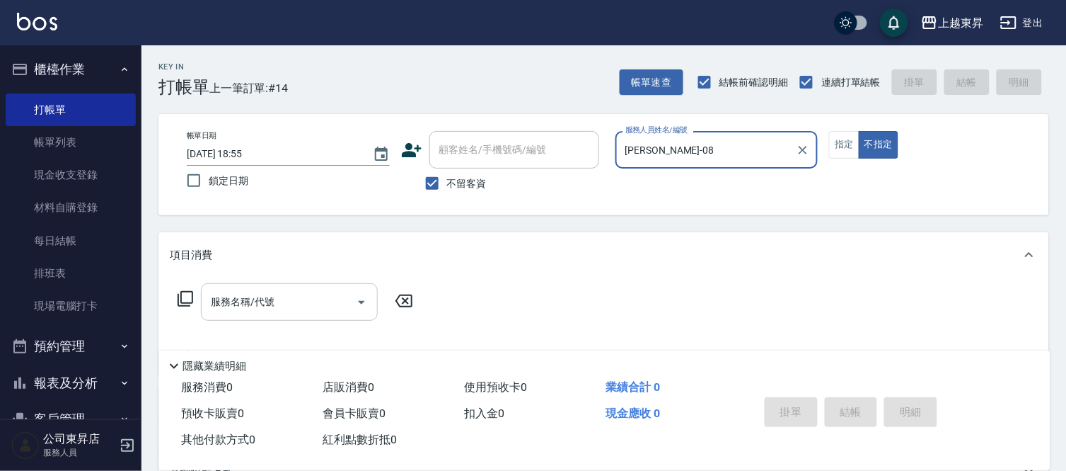
click at [265, 303] on div "服務名稱/代號 服務名稱/代號" at bounding box center [289, 302] width 177 height 38
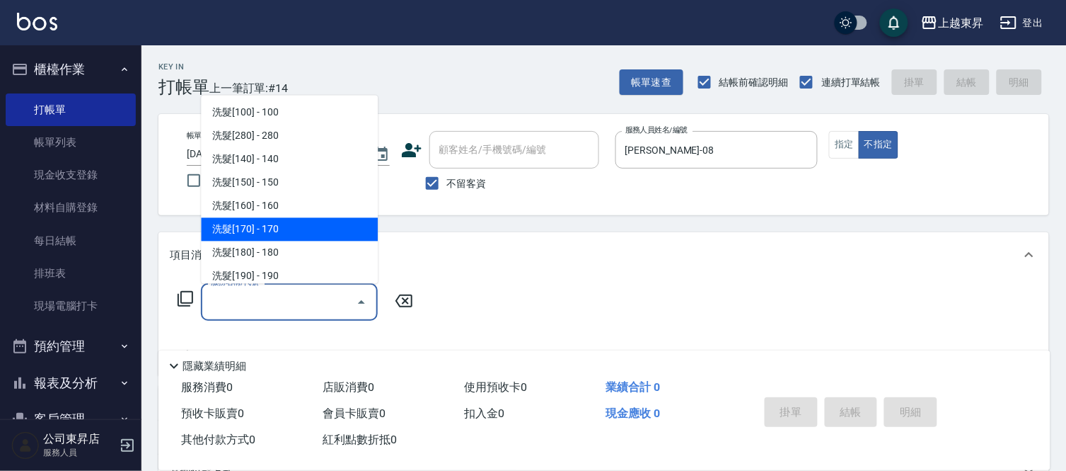
scroll to position [157, 0]
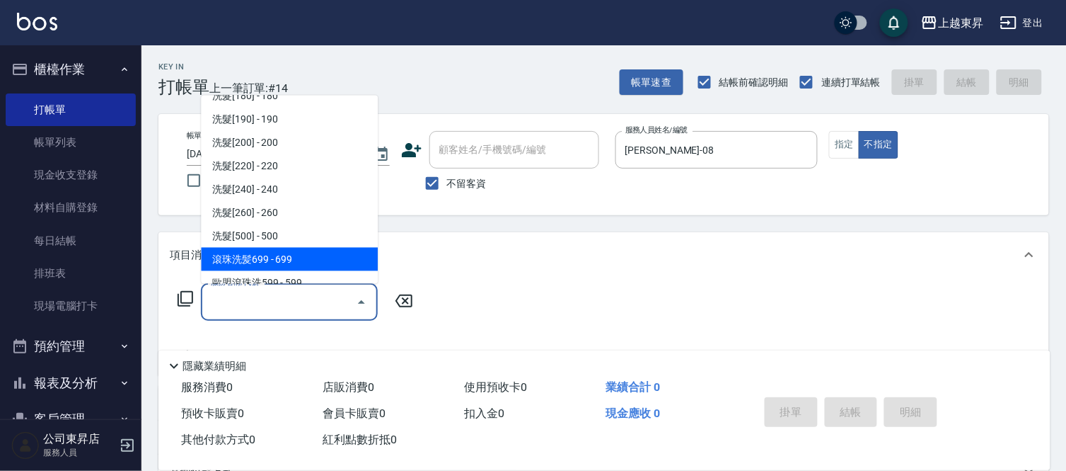
click at [294, 255] on span "滾珠洗髪699 - 699" at bounding box center [289, 259] width 177 height 23
type input "滾珠洗髪699(214)"
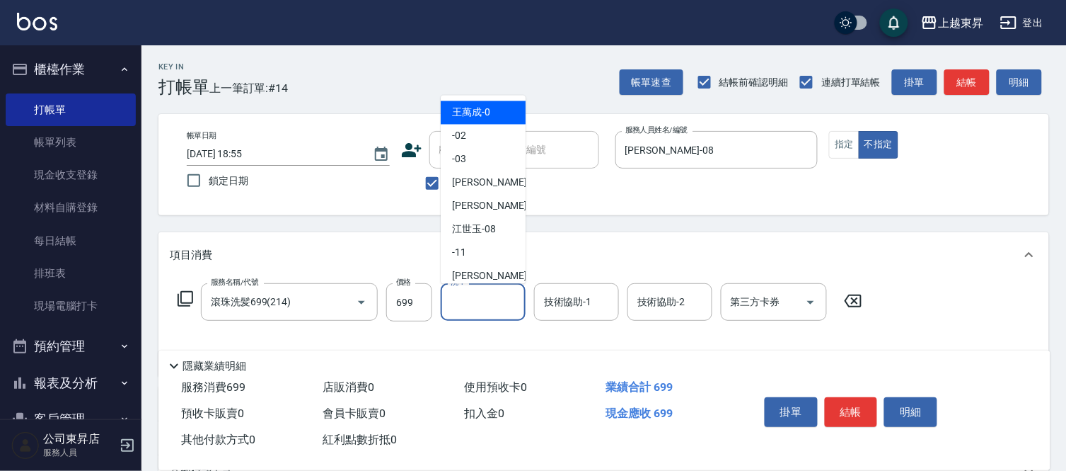
click at [476, 306] on input "洗-1" at bounding box center [483, 301] width 72 height 25
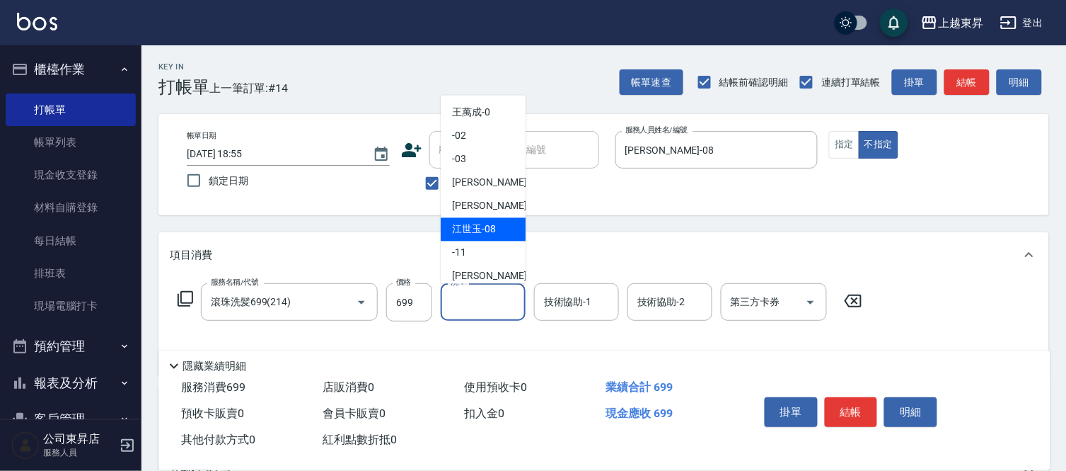
click at [505, 235] on div "[PERSON_NAME]-08" at bounding box center [483, 229] width 85 height 23
type input "[PERSON_NAME]-08"
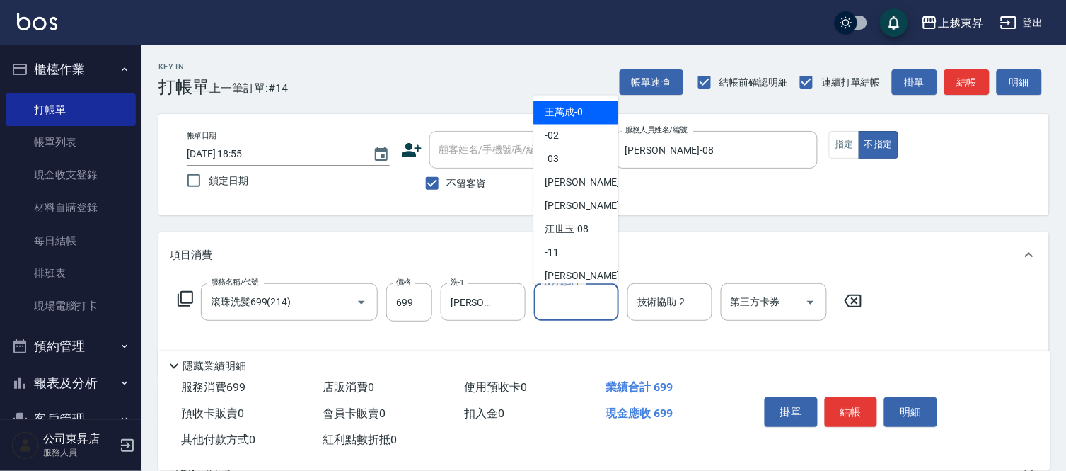
click at [565, 306] on input "技術協助-1" at bounding box center [577, 301] width 72 height 25
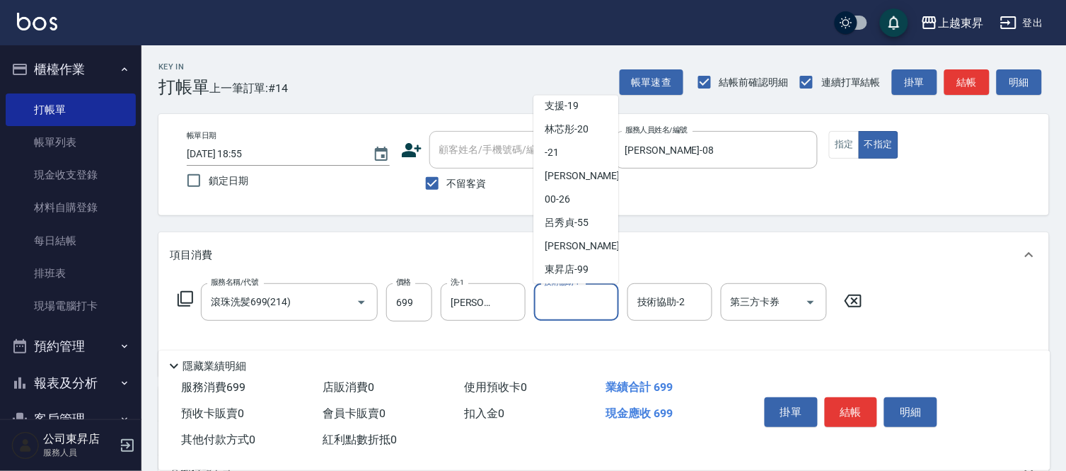
scroll to position [219, 0]
click at [566, 128] on span "林芯彤 -20" at bounding box center [567, 127] width 44 height 15
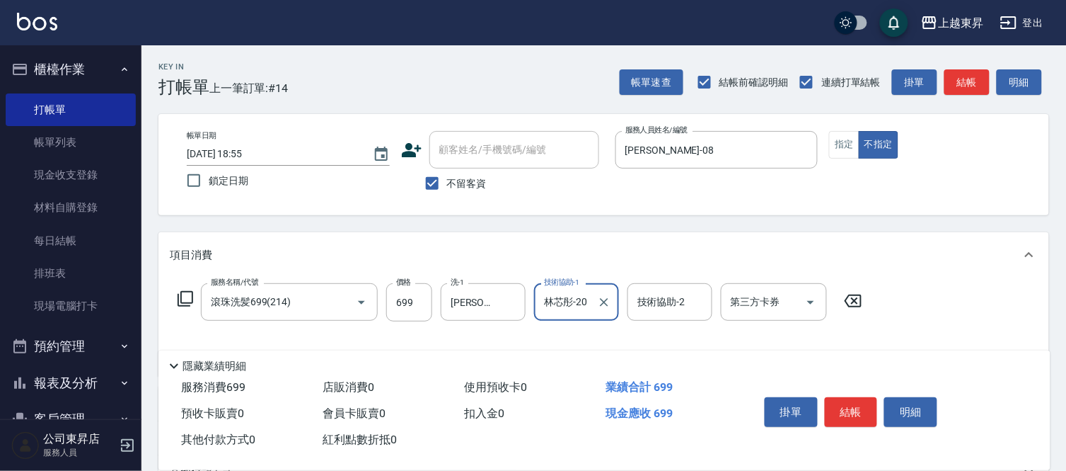
type input "林芯彤-20"
click at [846, 419] on button "結帳" at bounding box center [851, 412] width 53 height 30
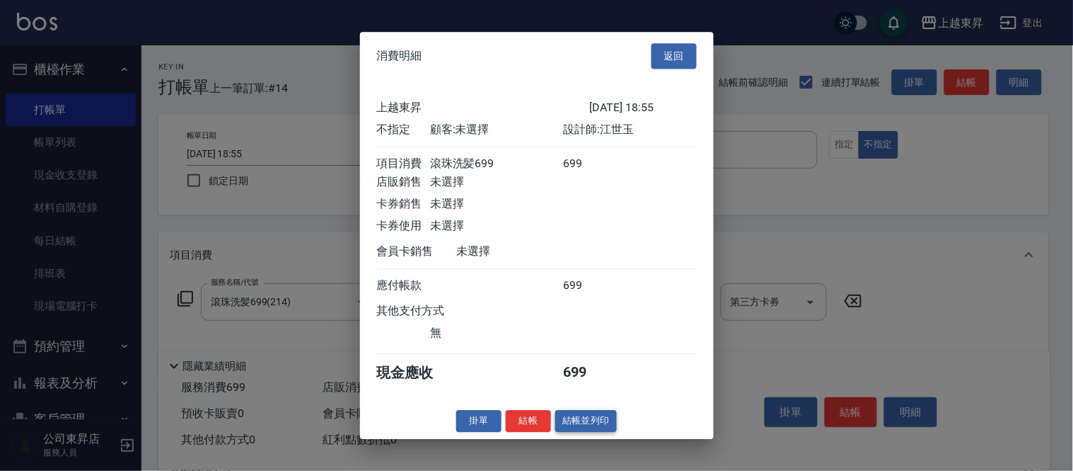
click at [596, 432] on button "結帳並列印" at bounding box center [586, 421] width 62 height 22
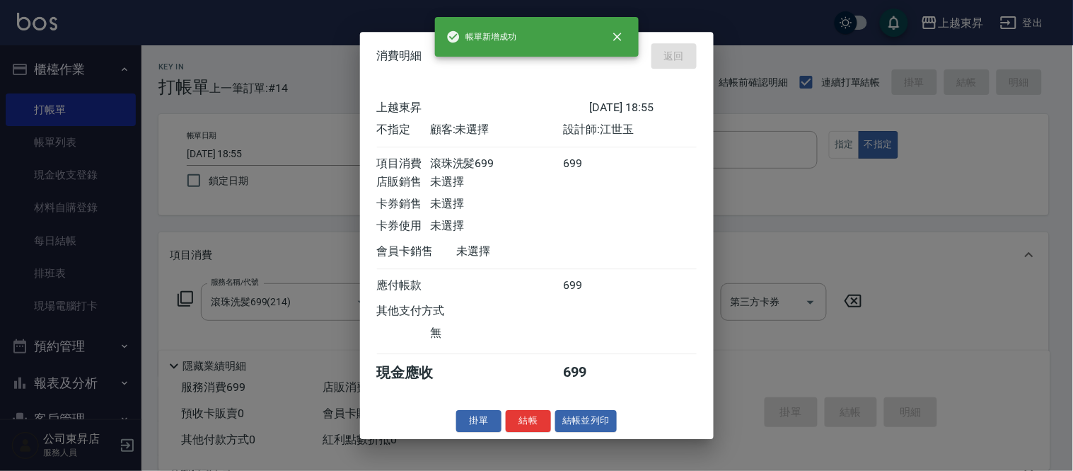
type input "[DATE] 19:01"
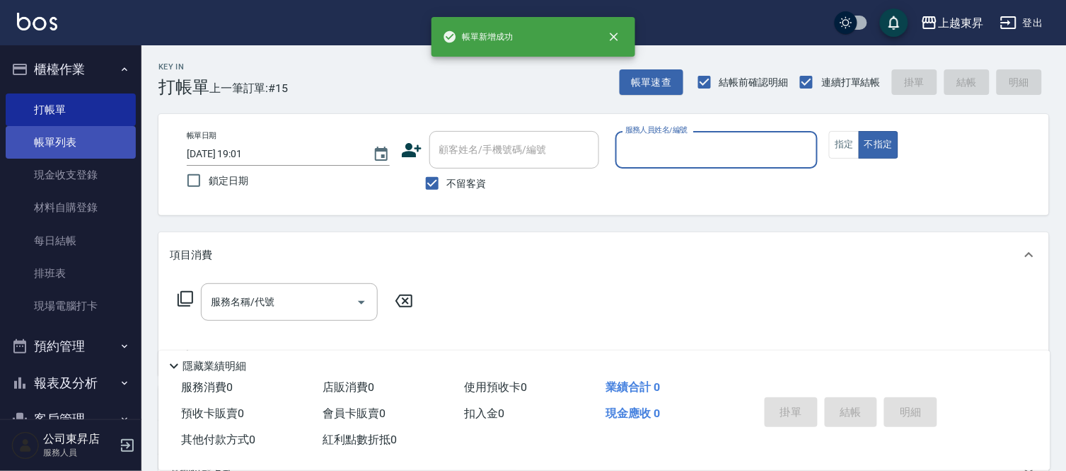
click at [38, 145] on link "帳單列表" at bounding box center [71, 142] width 130 height 33
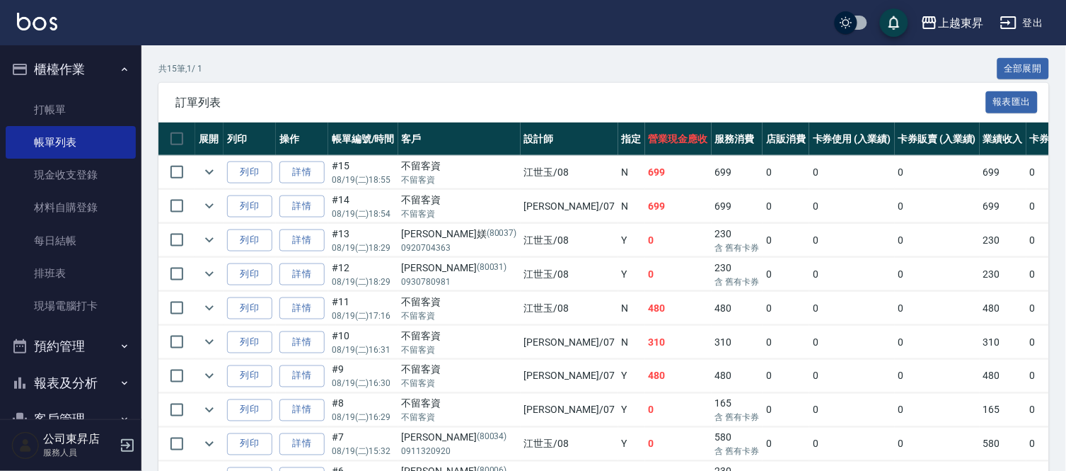
scroll to position [314, 0]
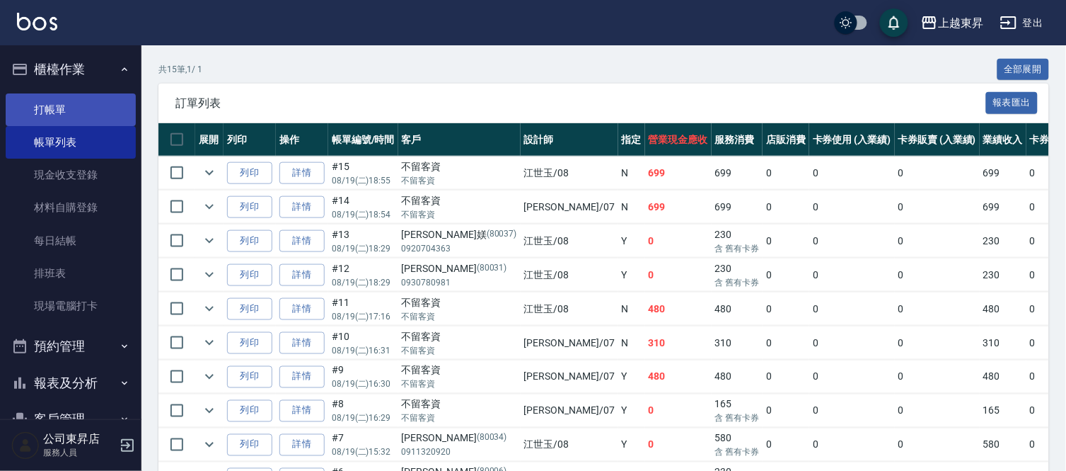
click at [59, 108] on link "打帳單" at bounding box center [71, 109] width 130 height 33
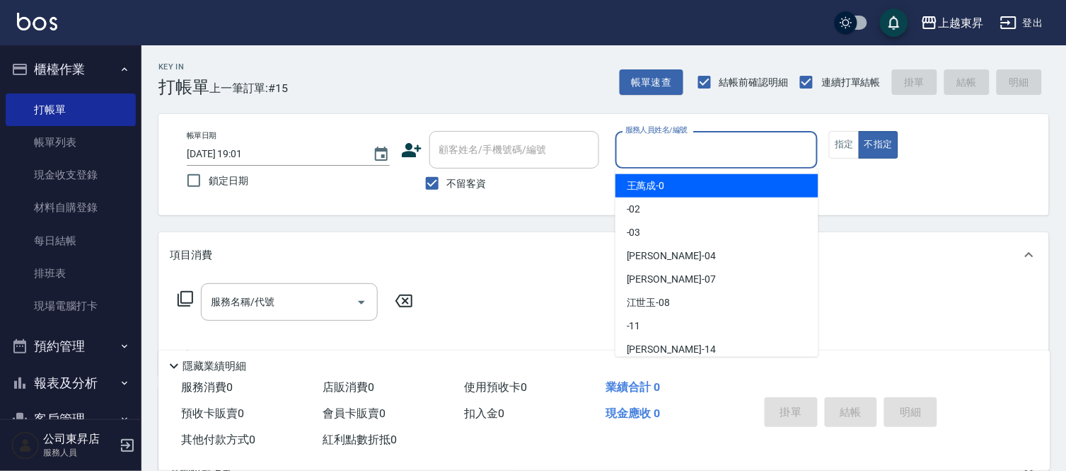
click at [678, 147] on input "服務人員姓名/編號" at bounding box center [717, 149] width 190 height 25
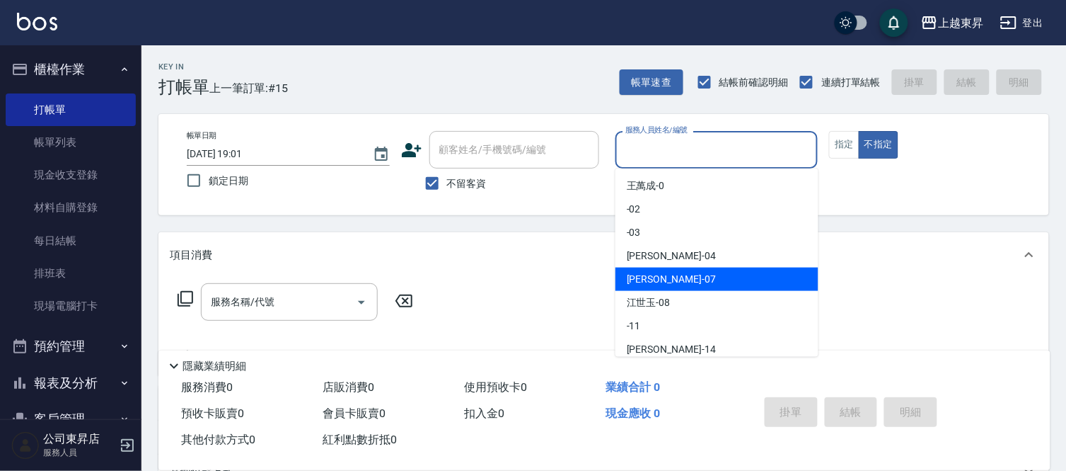
click at [660, 277] on span "[PERSON_NAME] -07" at bounding box center [671, 279] width 89 height 15
type input "[PERSON_NAME]-07"
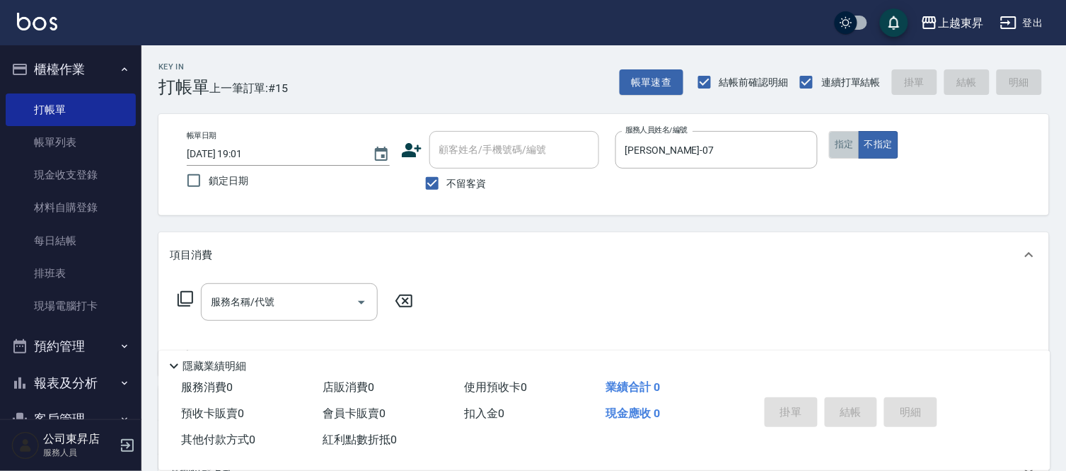
click at [837, 153] on button "指定" at bounding box center [844, 145] width 30 height 28
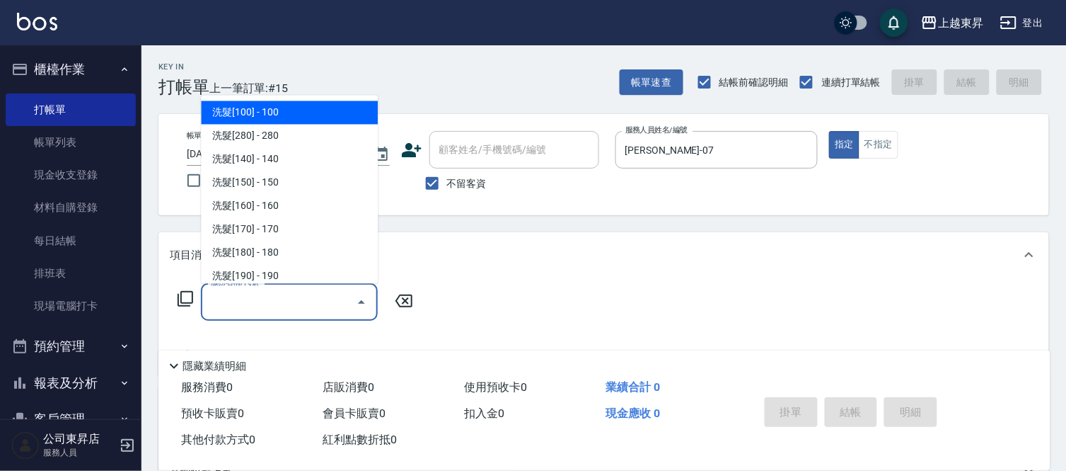
click at [264, 296] on input "服務名稱/代號" at bounding box center [278, 301] width 143 height 25
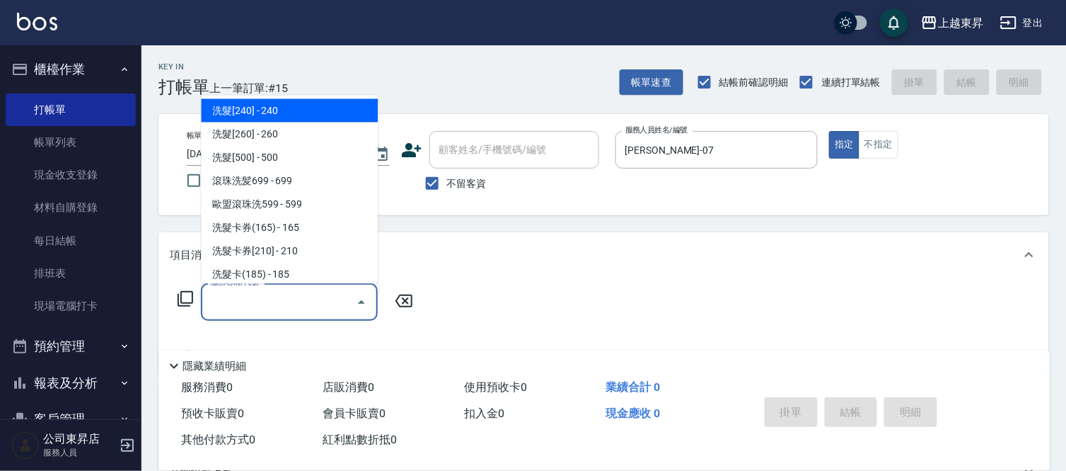
scroll to position [314, 0]
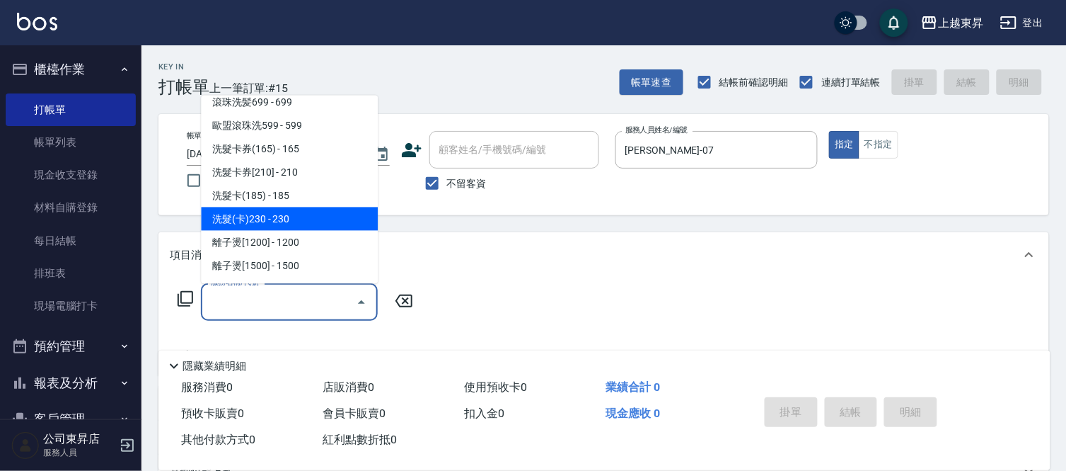
drag, startPoint x: 316, startPoint y: 211, endPoint x: 427, endPoint y: 275, distance: 127.4
click at [319, 210] on span "洗髮(卡)230 - 230" at bounding box center [289, 218] width 177 height 23
type input "洗髮(卡)230(224)"
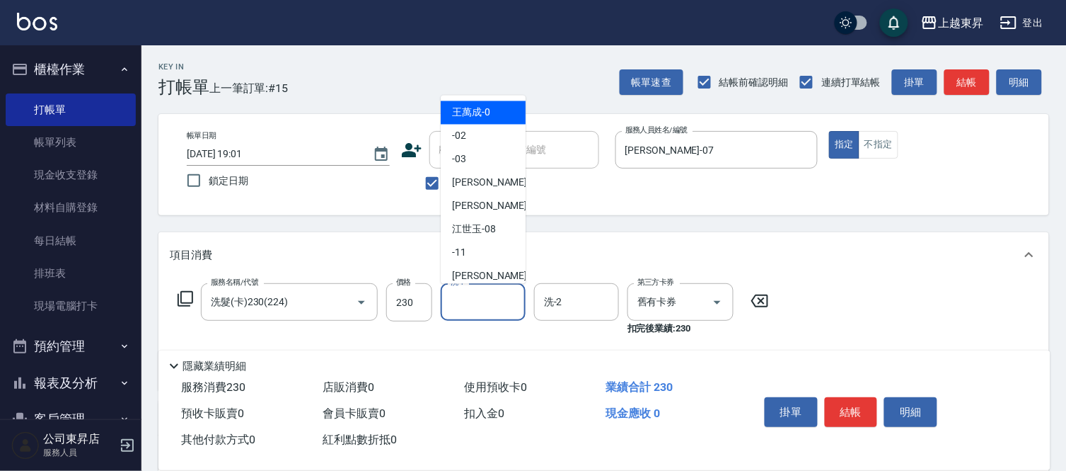
click at [473, 298] on input "洗-1" at bounding box center [483, 301] width 72 height 25
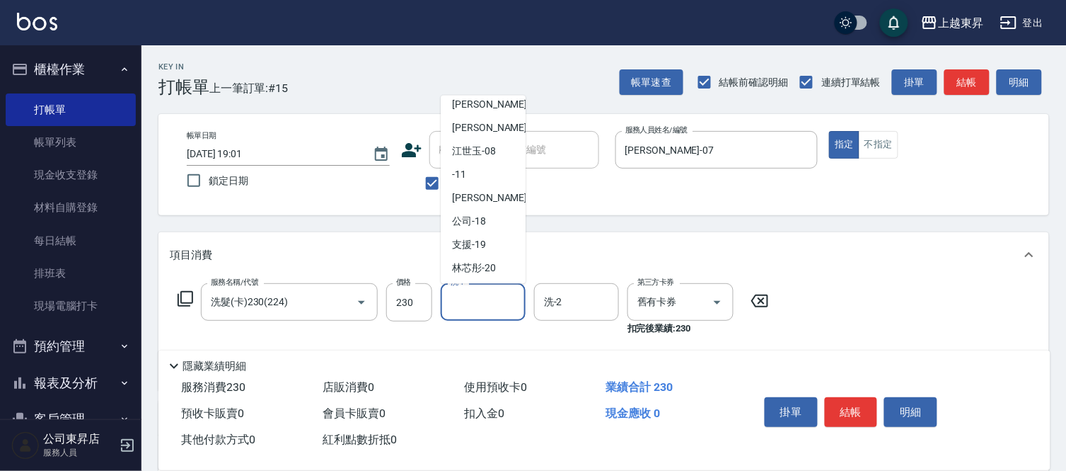
scroll to position [157, 0]
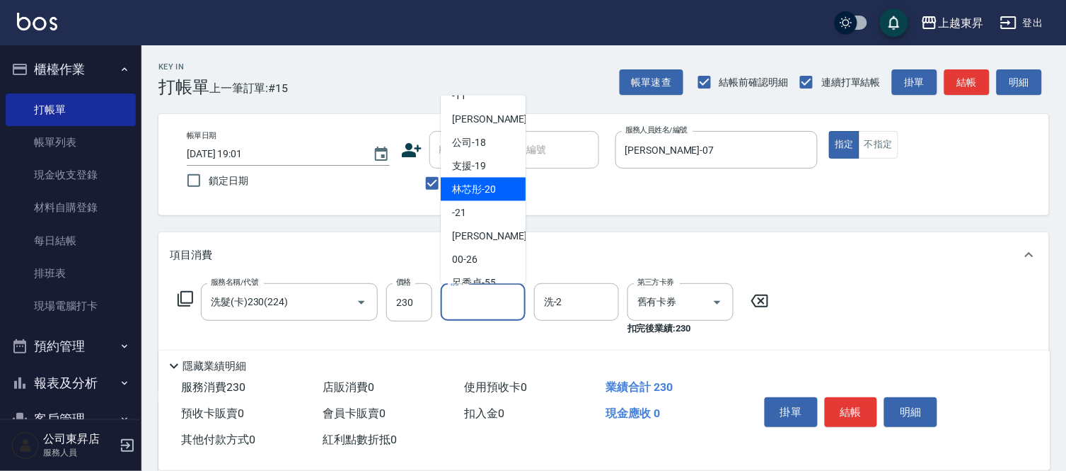
click at [478, 186] on span "林芯彤 -20" at bounding box center [474, 189] width 44 height 15
type input "林芯彤-20"
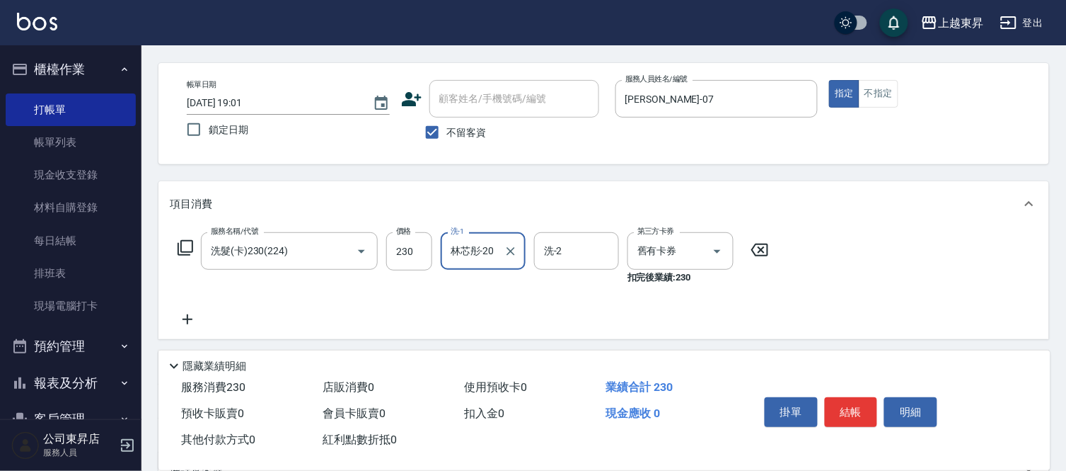
scroll to position [79, 0]
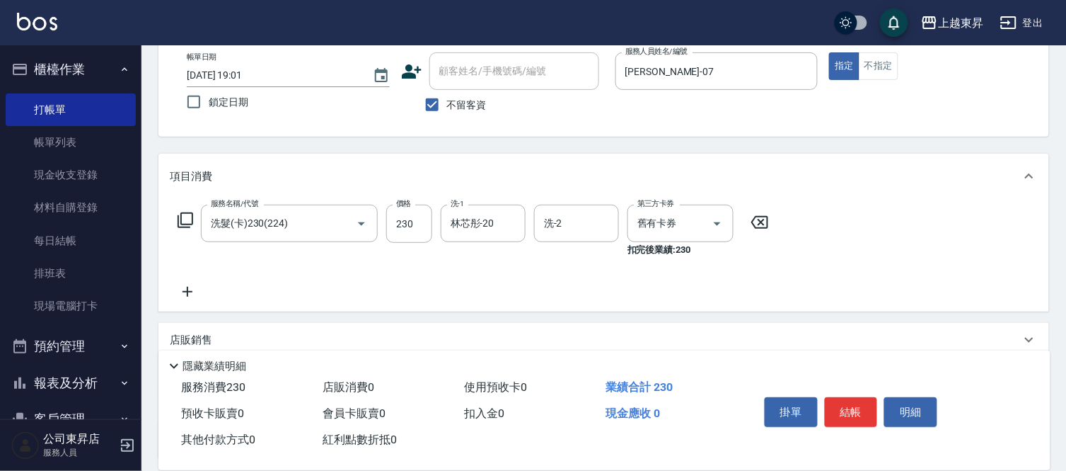
click at [189, 289] on icon at bounding box center [187, 291] width 35 height 17
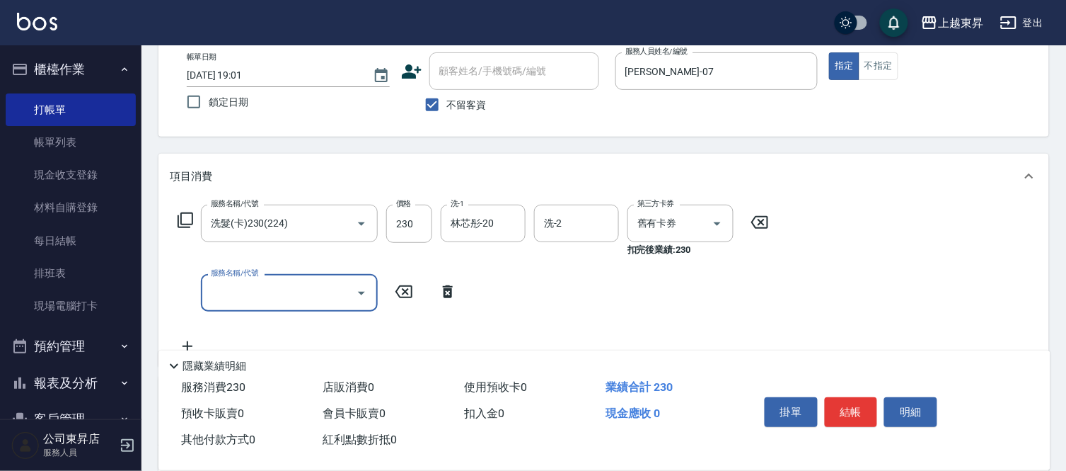
click at [217, 289] on input "服務名稱/代號" at bounding box center [278, 292] width 143 height 25
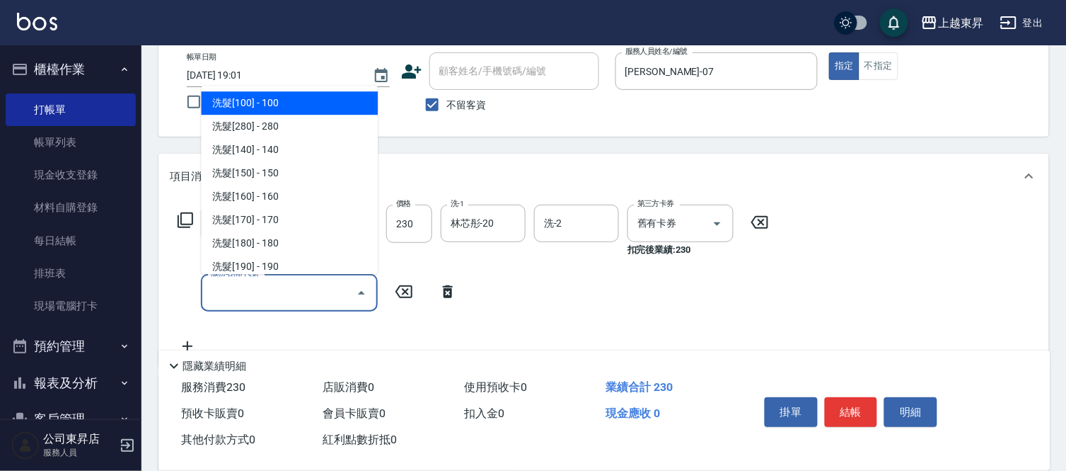
click at [217, 289] on input "服務名稱/代號" at bounding box center [278, 292] width 143 height 25
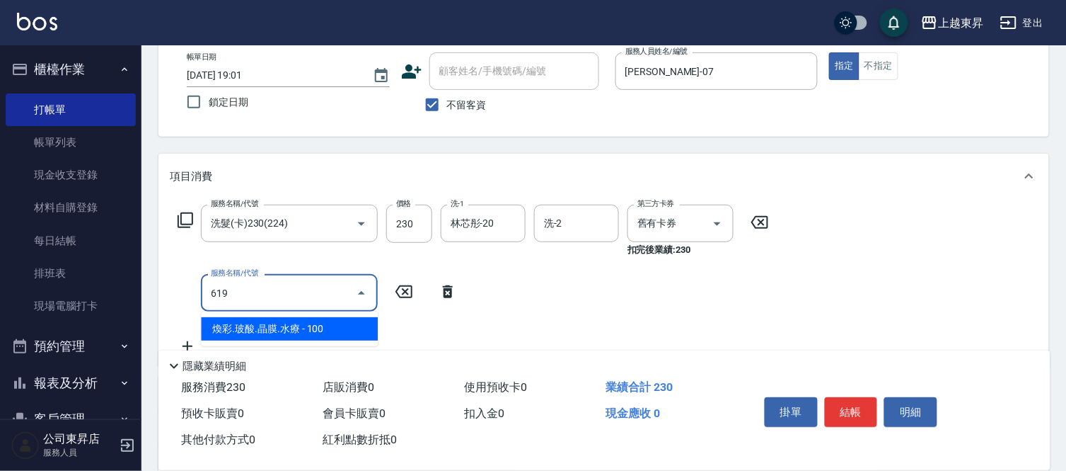
click at [328, 323] on span "煥彩.玻酸.晶膜.水療 - 100" at bounding box center [289, 328] width 177 height 23
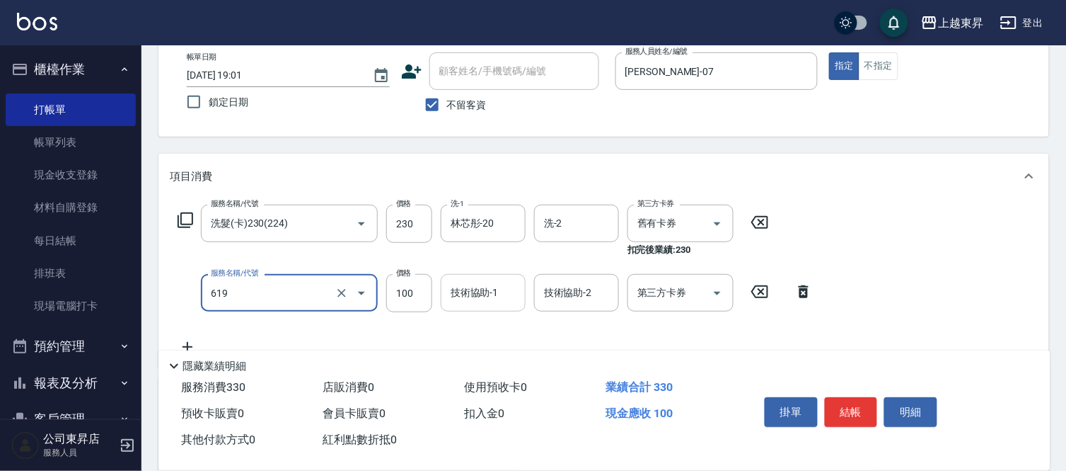
type input "[PERSON_NAME].玻酸.晶膜.水療(619)"
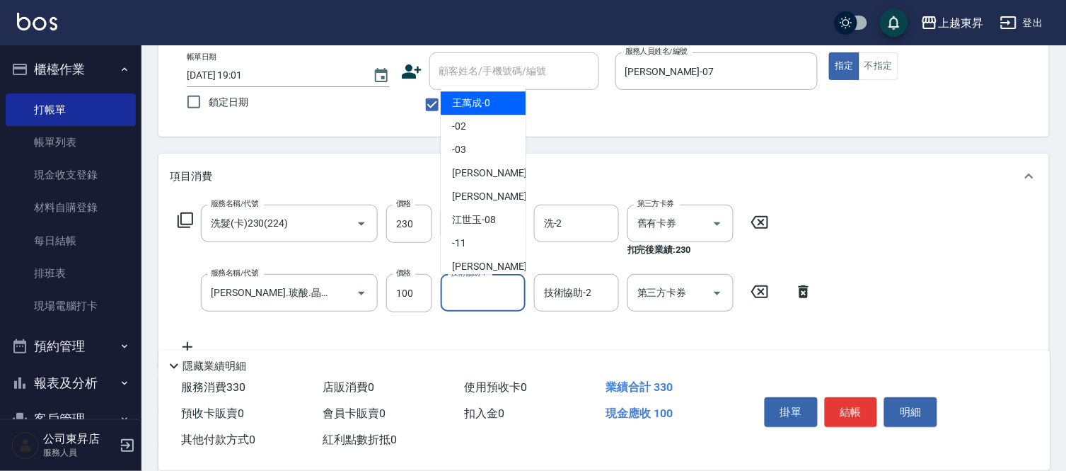
click at [475, 294] on input "技術協助-1" at bounding box center [483, 292] width 72 height 25
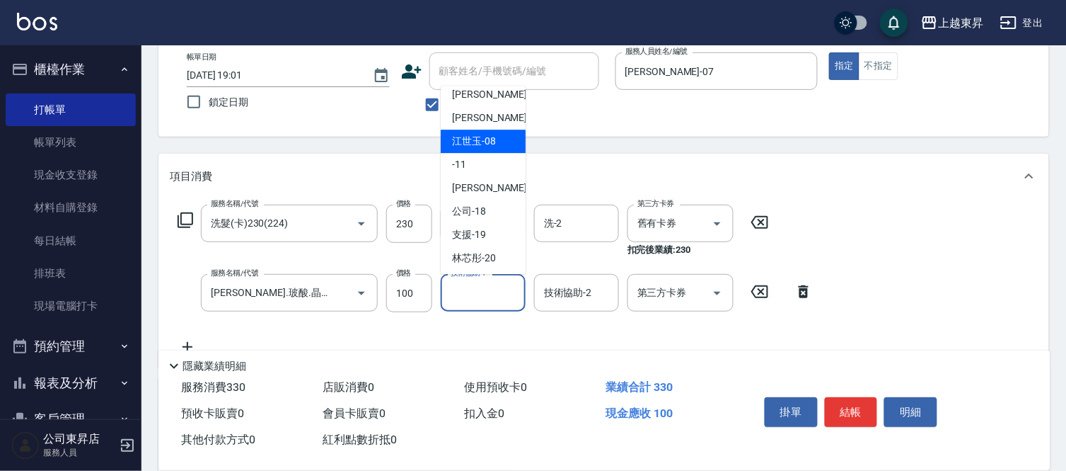
scroll to position [157, 0]
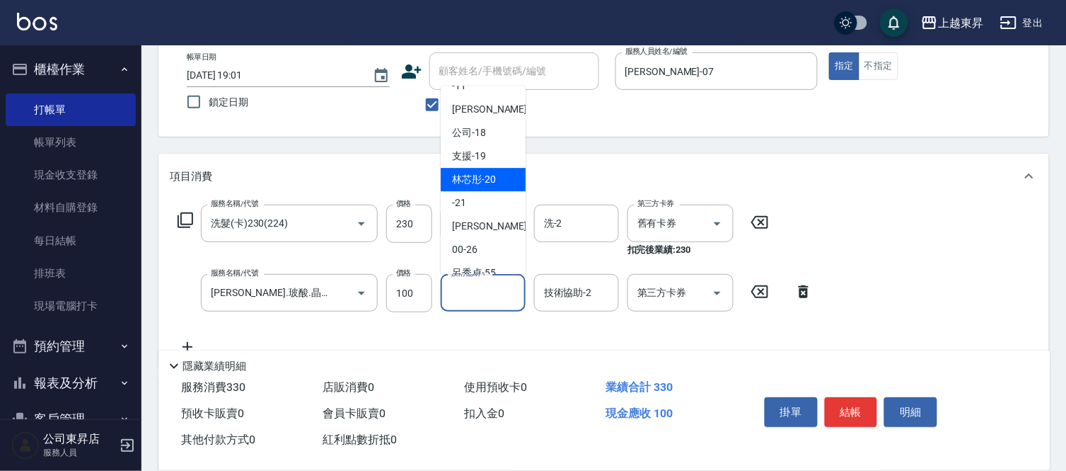
click at [483, 174] on span "林芯彤 -20" at bounding box center [474, 179] width 44 height 15
type input "林芯彤-20"
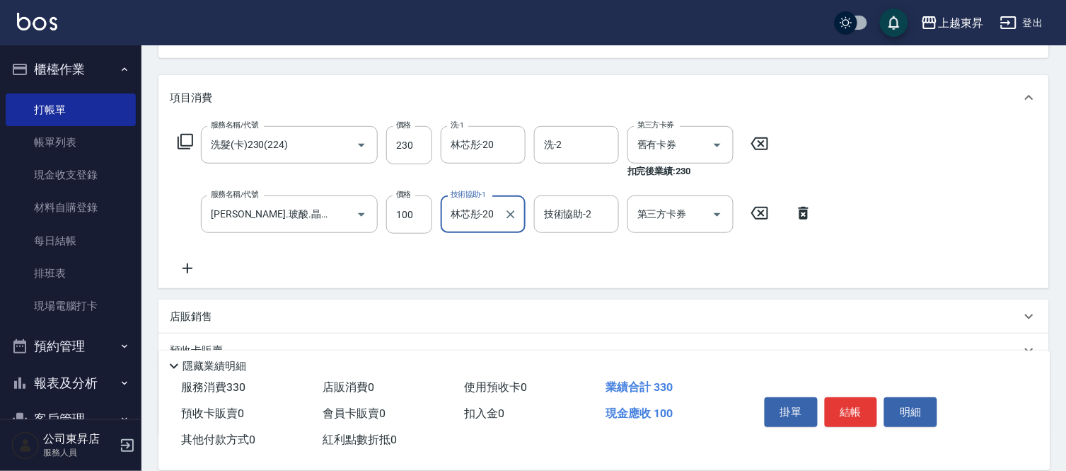
click at [185, 266] on icon at bounding box center [187, 268] width 35 height 17
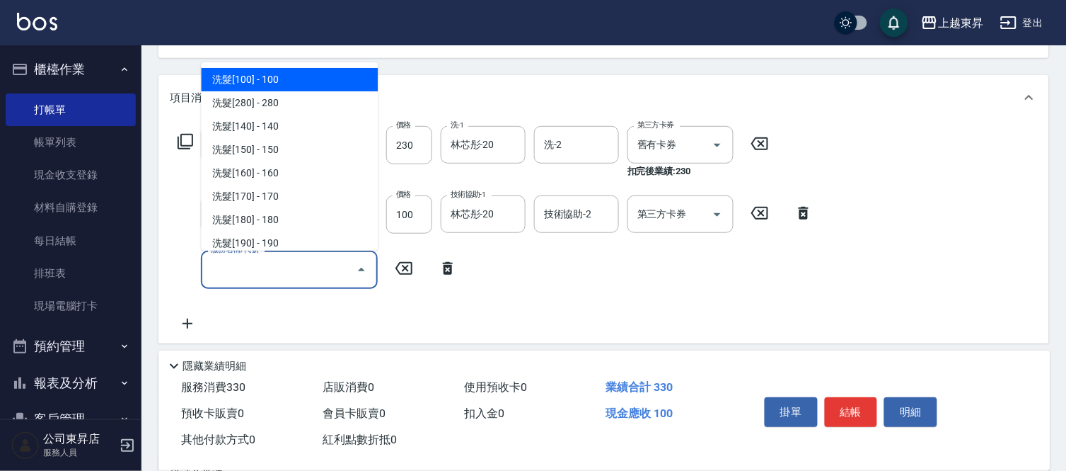
click at [237, 272] on input "服務名稱/代號" at bounding box center [278, 269] width 143 height 25
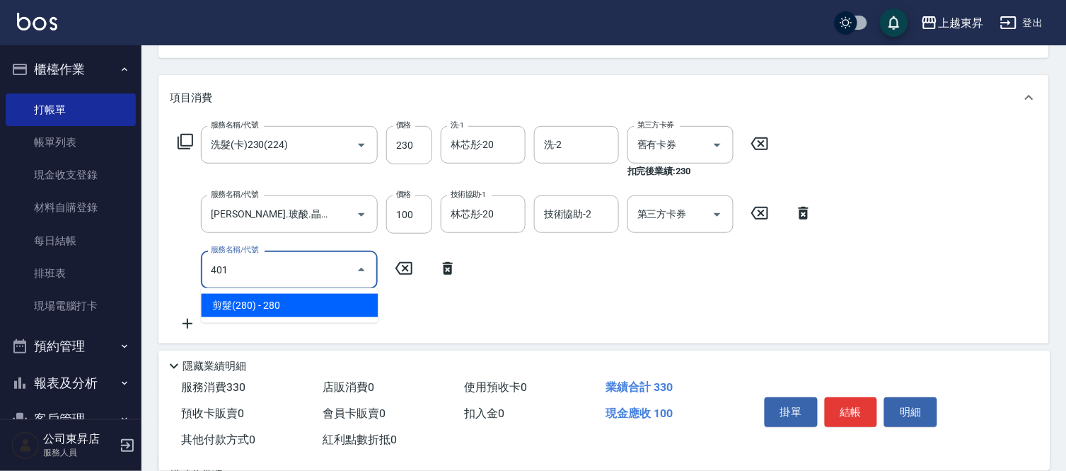
click at [350, 308] on span "剪髮(280) - 280" at bounding box center [289, 305] width 177 height 23
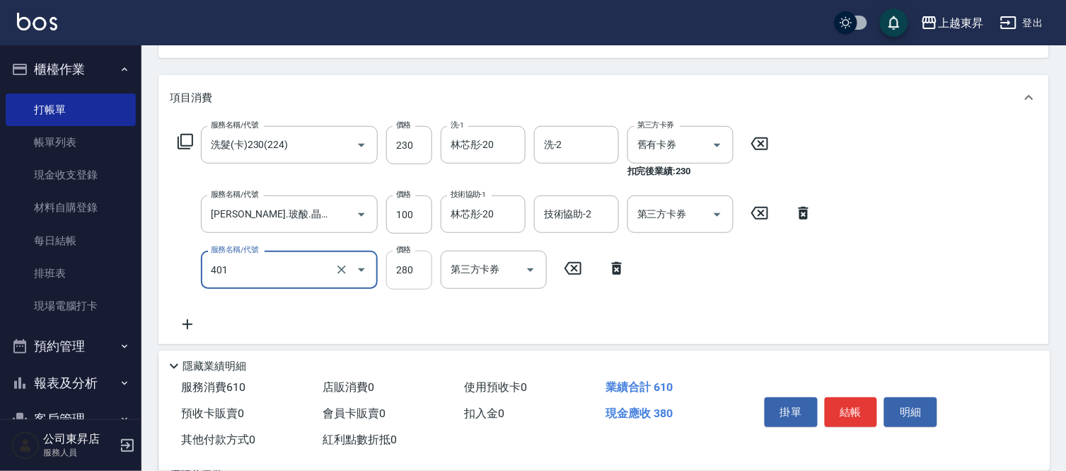
type input "剪髮(280)(401)"
click at [405, 272] on input "280" at bounding box center [409, 269] width 46 height 38
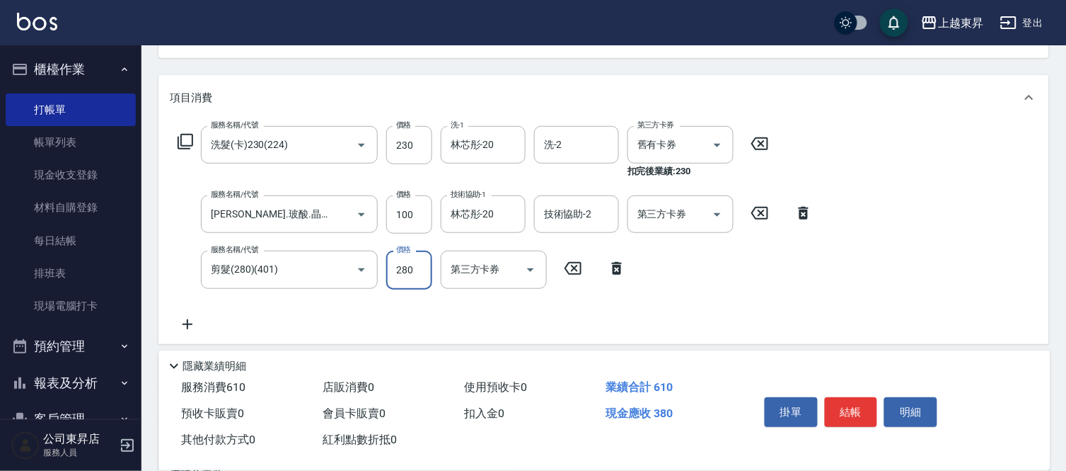
click at [405, 272] on input "280" at bounding box center [409, 269] width 46 height 38
click at [404, 272] on input "280" at bounding box center [409, 269] width 46 height 38
click at [404, 271] on input "280" at bounding box center [409, 269] width 46 height 38
type input "30"
click at [852, 407] on button "結帳" at bounding box center [851, 412] width 53 height 30
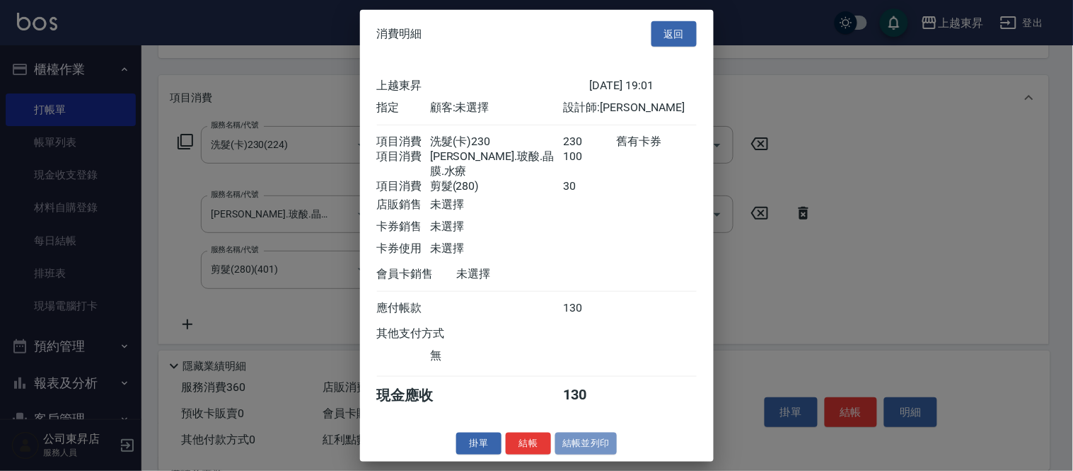
click at [573, 441] on button "結帳並列印" at bounding box center [586, 443] width 62 height 22
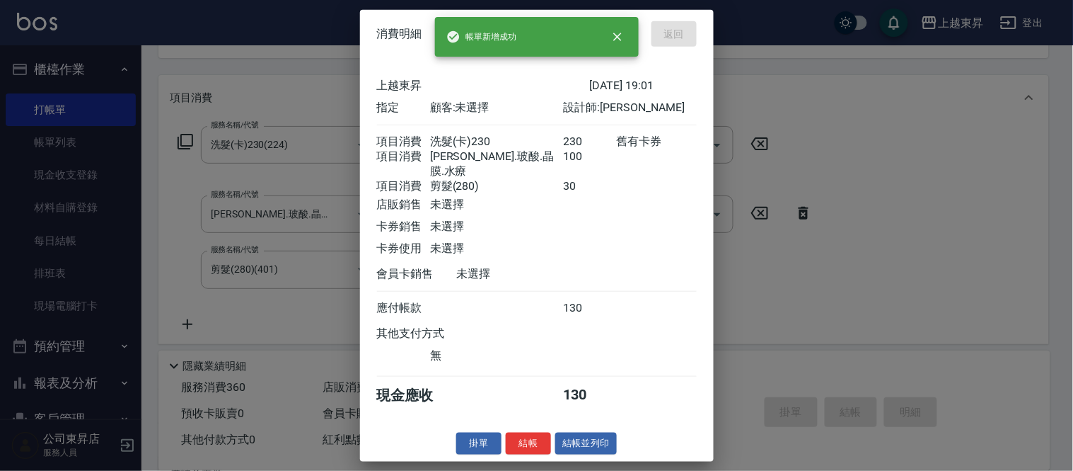
type input "[DATE] 19:20"
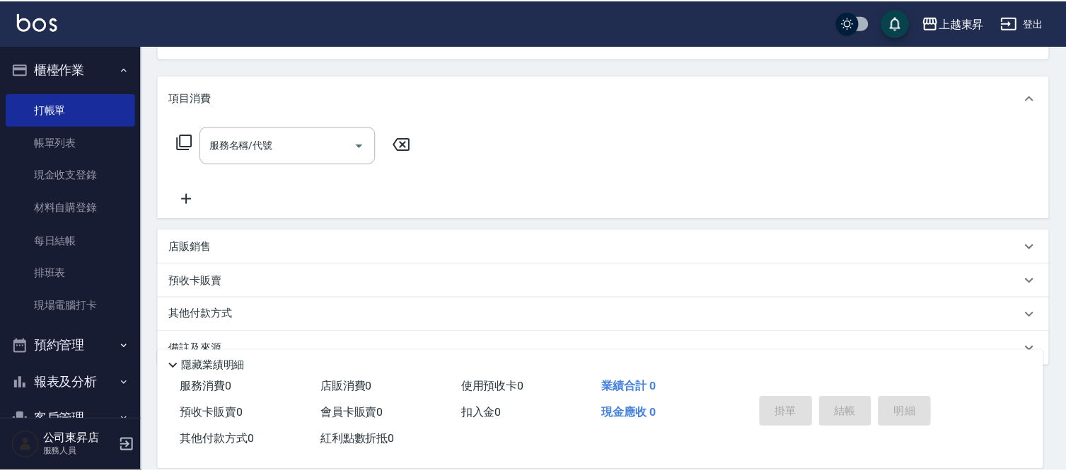
scroll to position [137, 0]
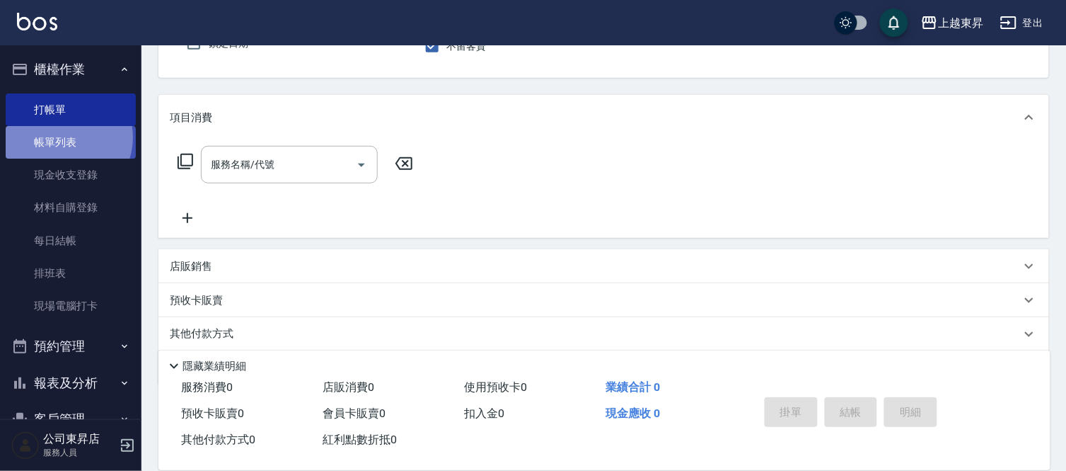
click at [62, 137] on link "帳單列表" at bounding box center [71, 142] width 130 height 33
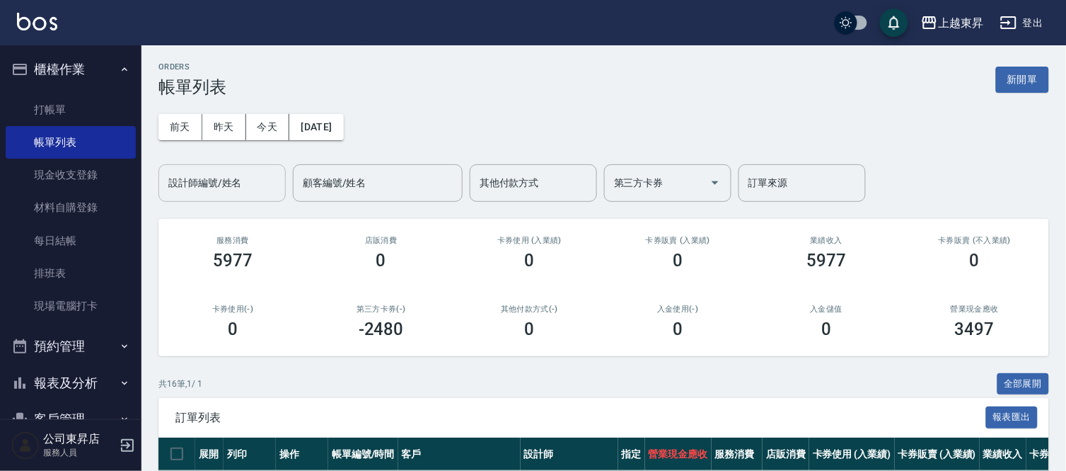
click at [189, 180] on input "設計師編號/姓名" at bounding box center [222, 183] width 115 height 25
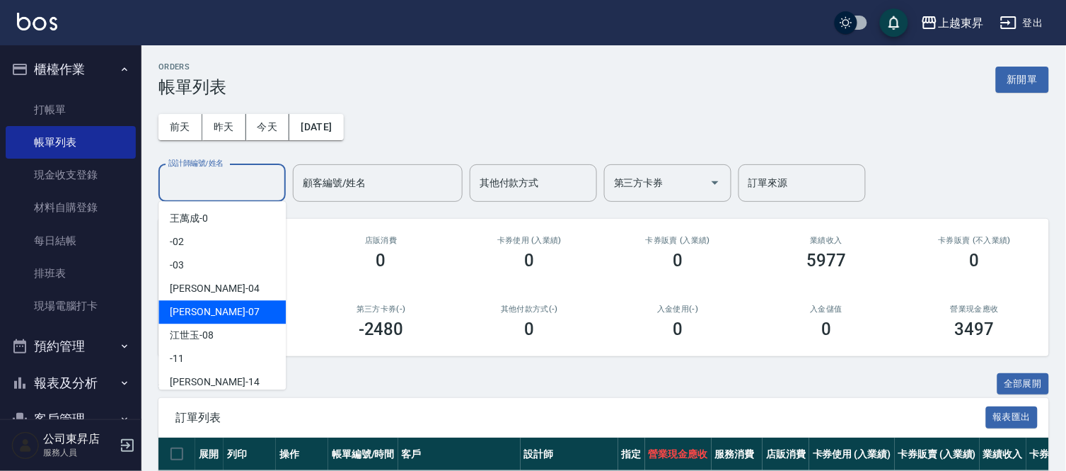
click at [197, 309] on span "[PERSON_NAME] -07" at bounding box center [214, 311] width 89 height 15
type input "[PERSON_NAME]-07"
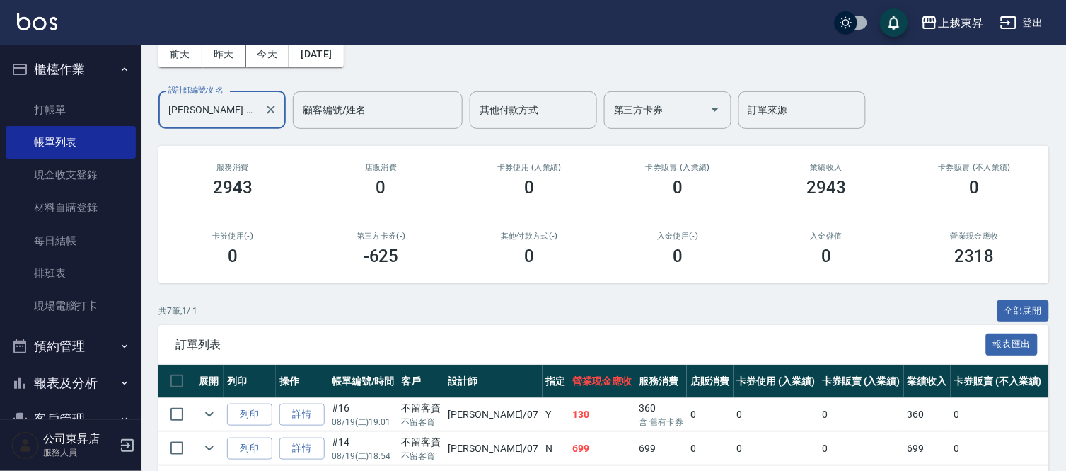
scroll to position [69, 0]
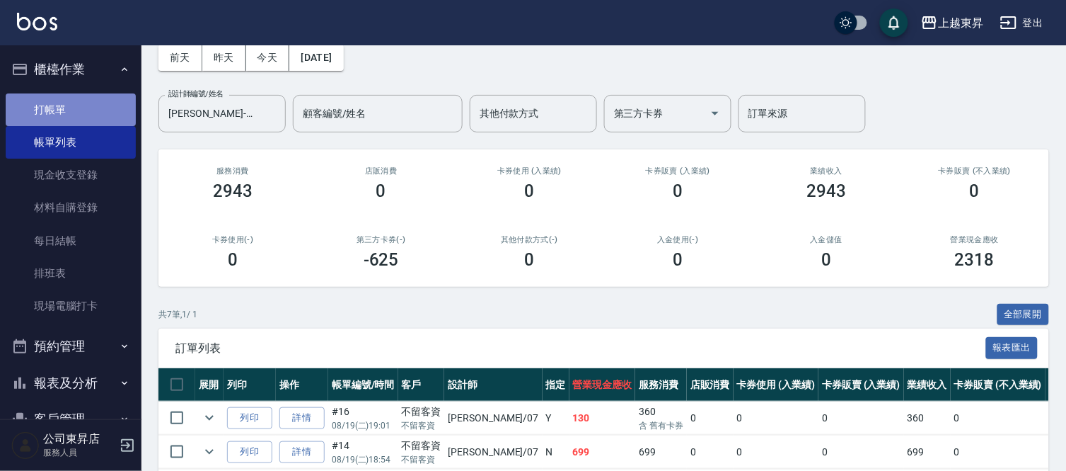
click at [79, 101] on link "打帳單" at bounding box center [71, 109] width 130 height 33
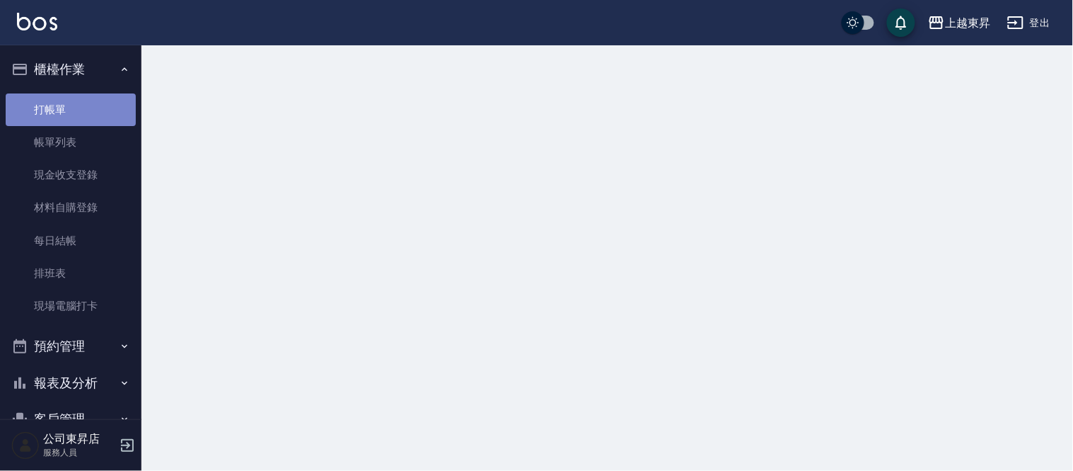
drag, startPoint x: 79, startPoint y: 101, endPoint x: 69, endPoint y: 100, distance: 10.0
click at [78, 101] on link "打帳單" at bounding box center [71, 109] width 130 height 33
